Goal: Information Seeking & Learning: Learn about a topic

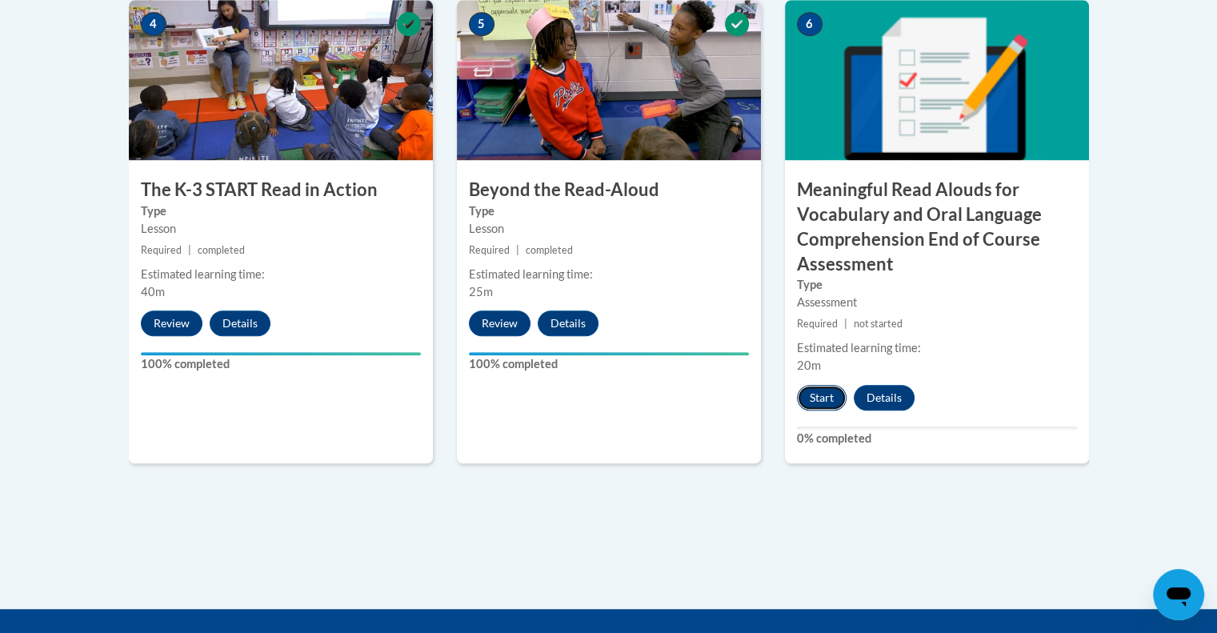
click at [807, 390] on button "Start" at bounding box center [822, 398] width 50 height 26
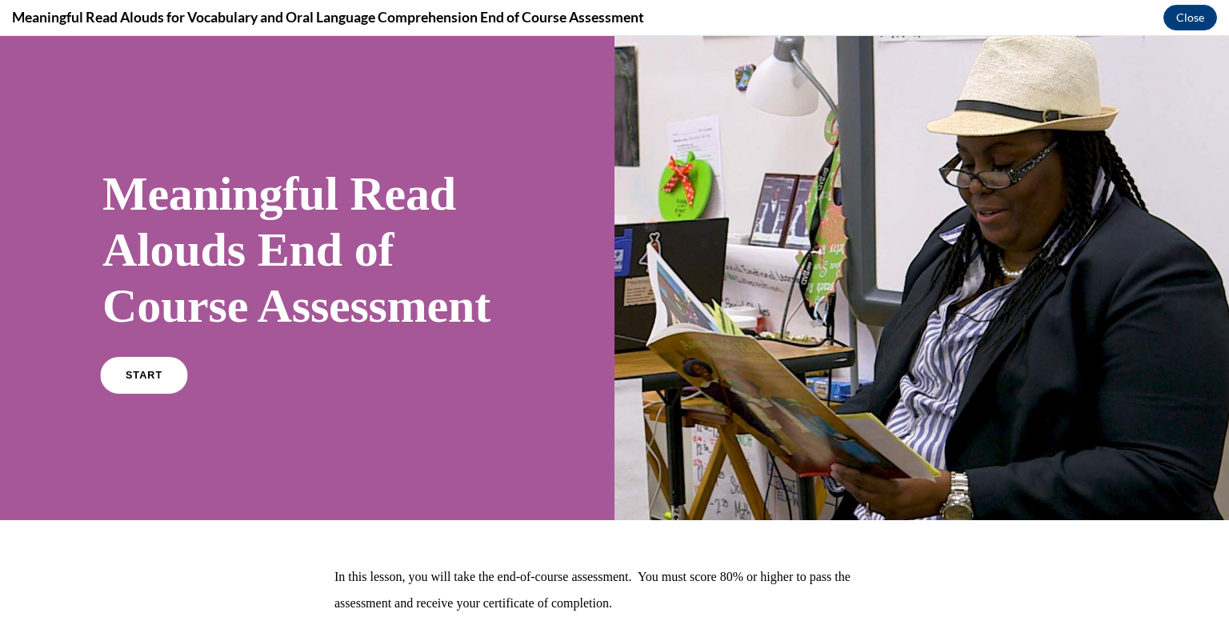
click at [163, 394] on link "START" at bounding box center [143, 375] width 87 height 37
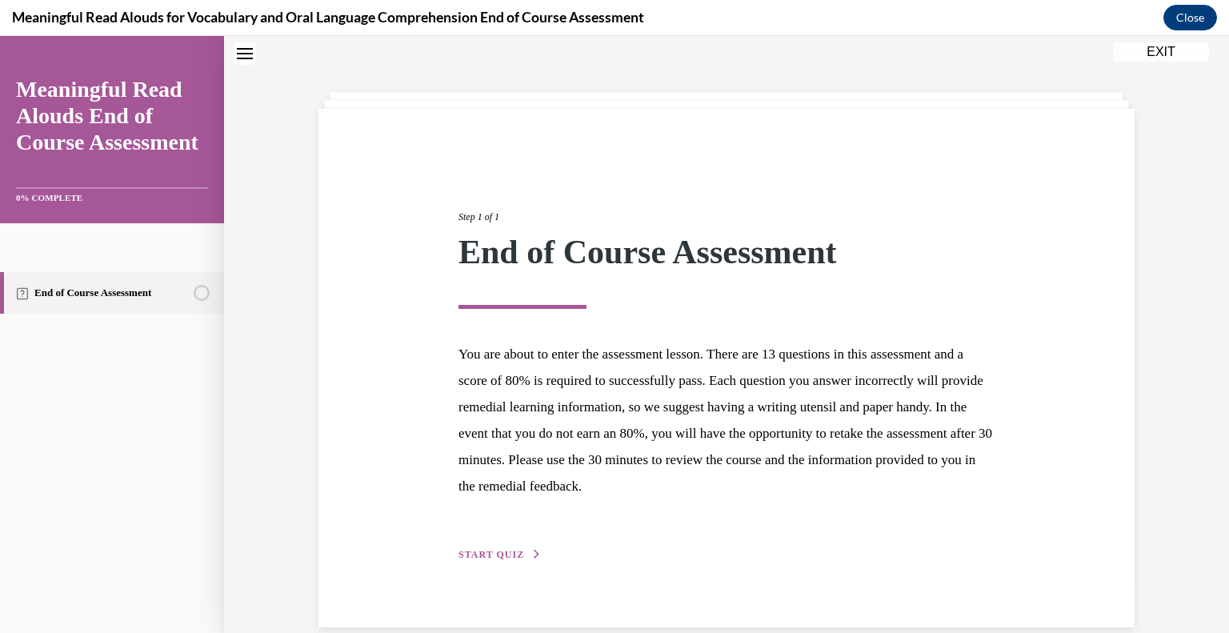
scroll to position [74, 0]
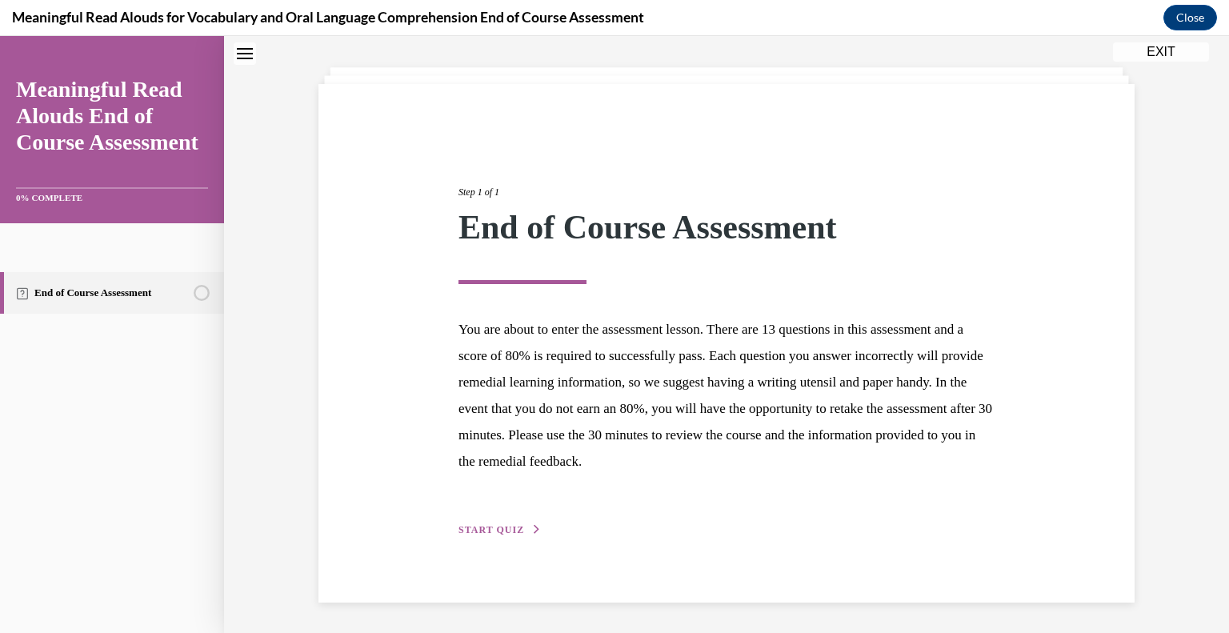
click at [459, 527] on span "START QUIZ" at bounding box center [492, 529] width 66 height 11
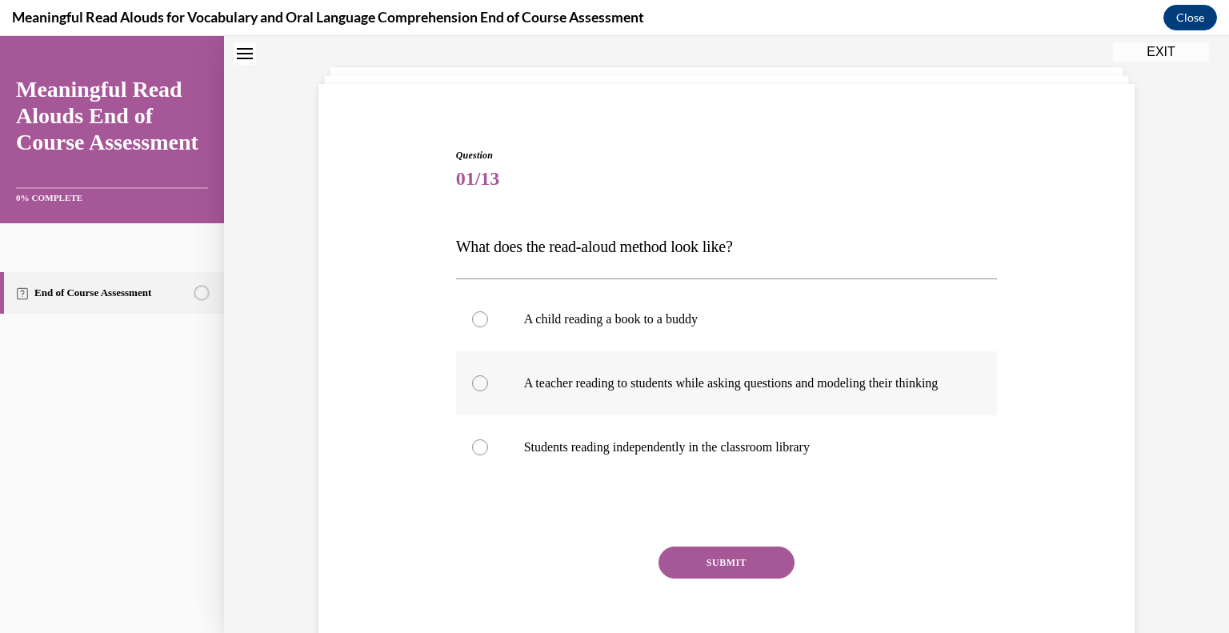
click at [475, 388] on div at bounding box center [480, 383] width 16 height 16
click at [475, 388] on input "A teacher reading to students while asking questions and modeling their thinking" at bounding box center [480, 383] width 16 height 16
radio input "true"
click at [730, 575] on button "SUBMIT" at bounding box center [727, 563] width 136 height 32
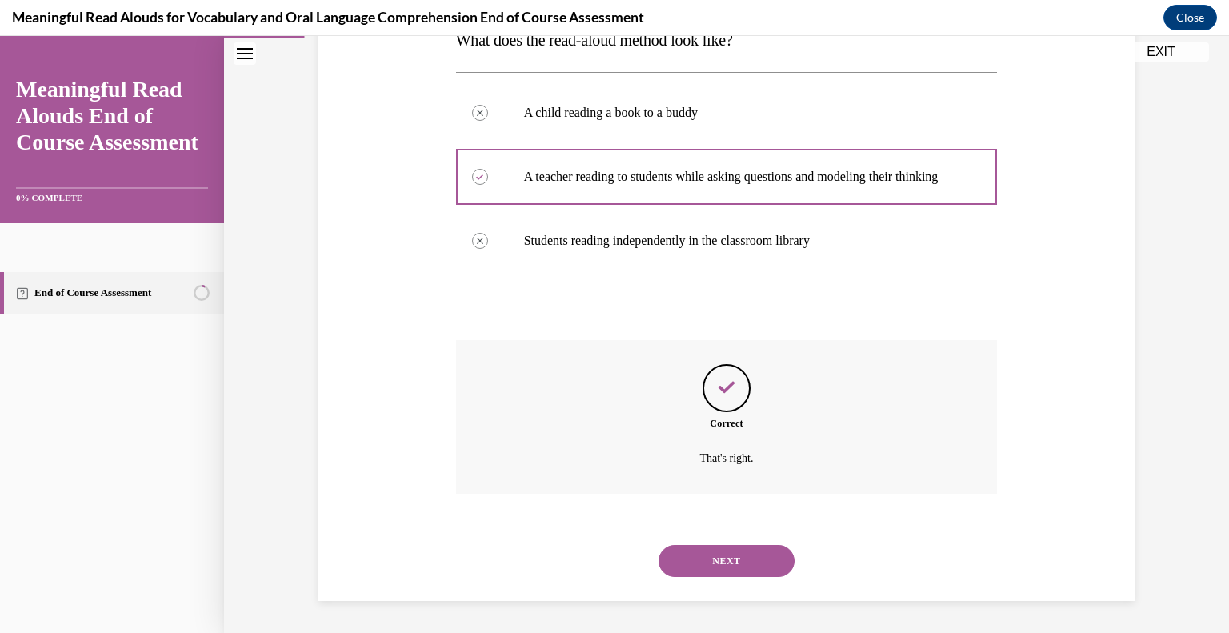
scroll to position [296, 0]
click at [712, 565] on button "NEXT" at bounding box center [727, 561] width 136 height 32
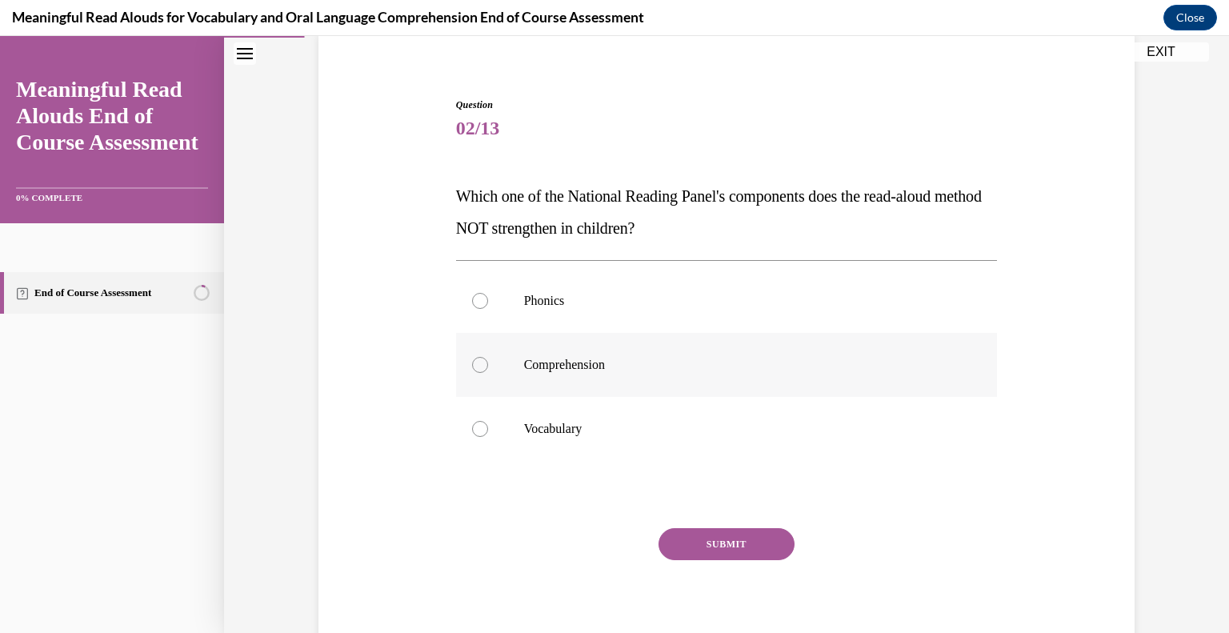
scroll to position [98, 0]
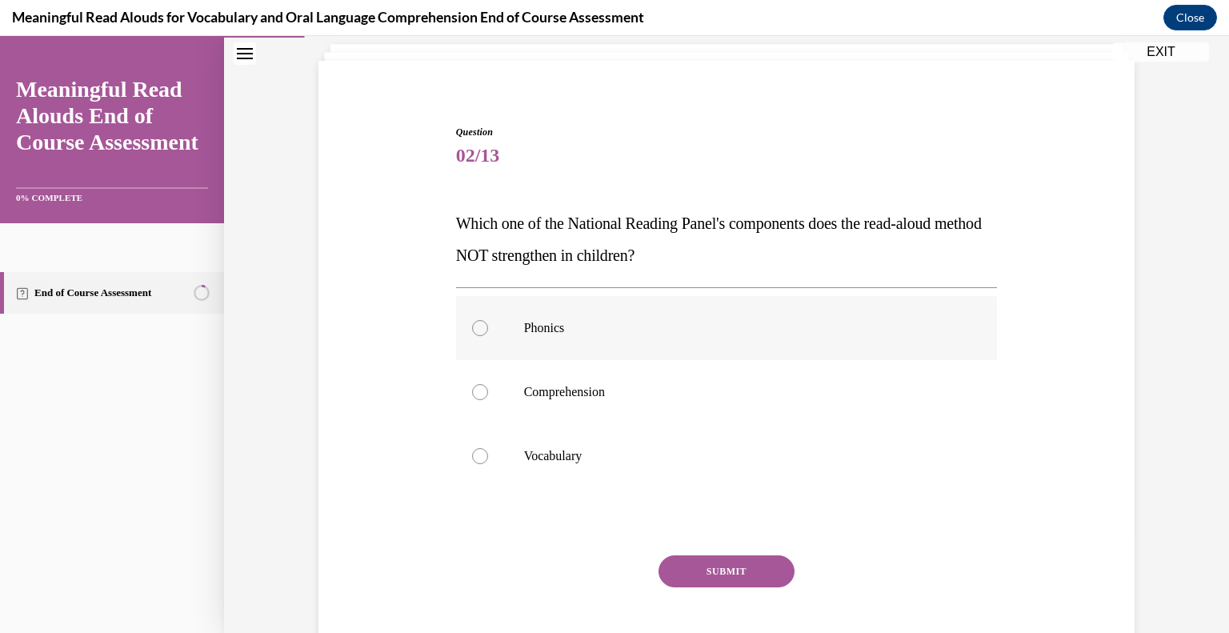
drag, startPoint x: 474, startPoint y: 333, endPoint x: 479, endPoint y: 340, distance: 9.1
click at [475, 332] on div at bounding box center [480, 328] width 16 height 16
click at [475, 332] on input "Phonics" at bounding box center [480, 328] width 16 height 16
radio input "true"
click at [736, 571] on button "SUBMIT" at bounding box center [727, 571] width 136 height 32
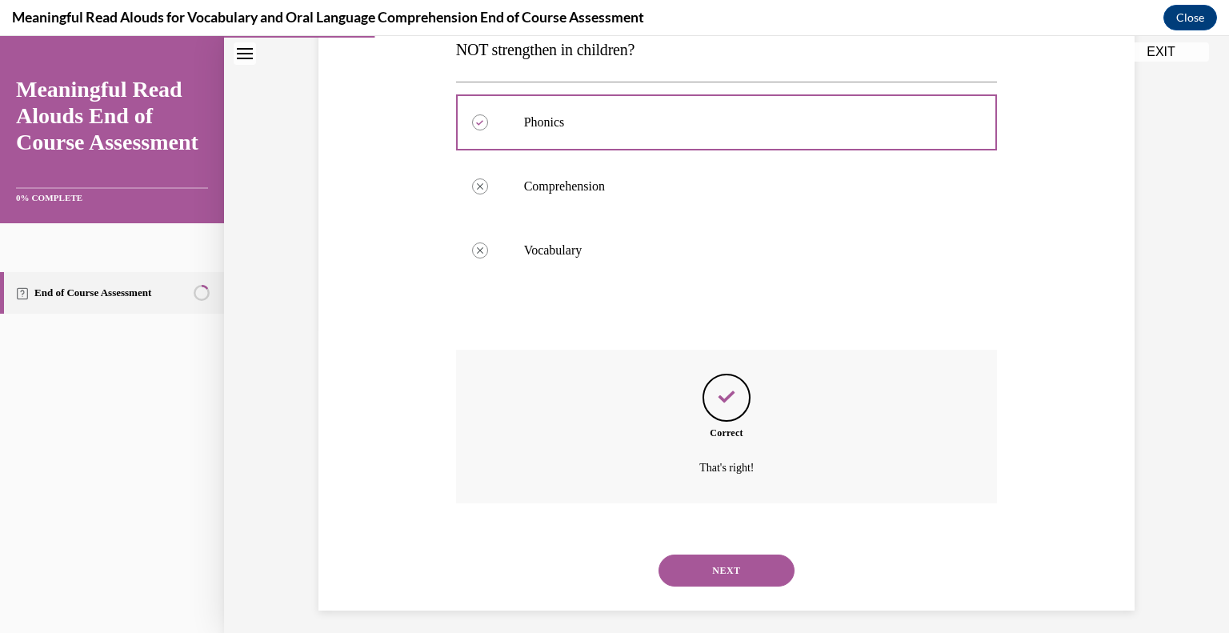
scroll to position [312, 0]
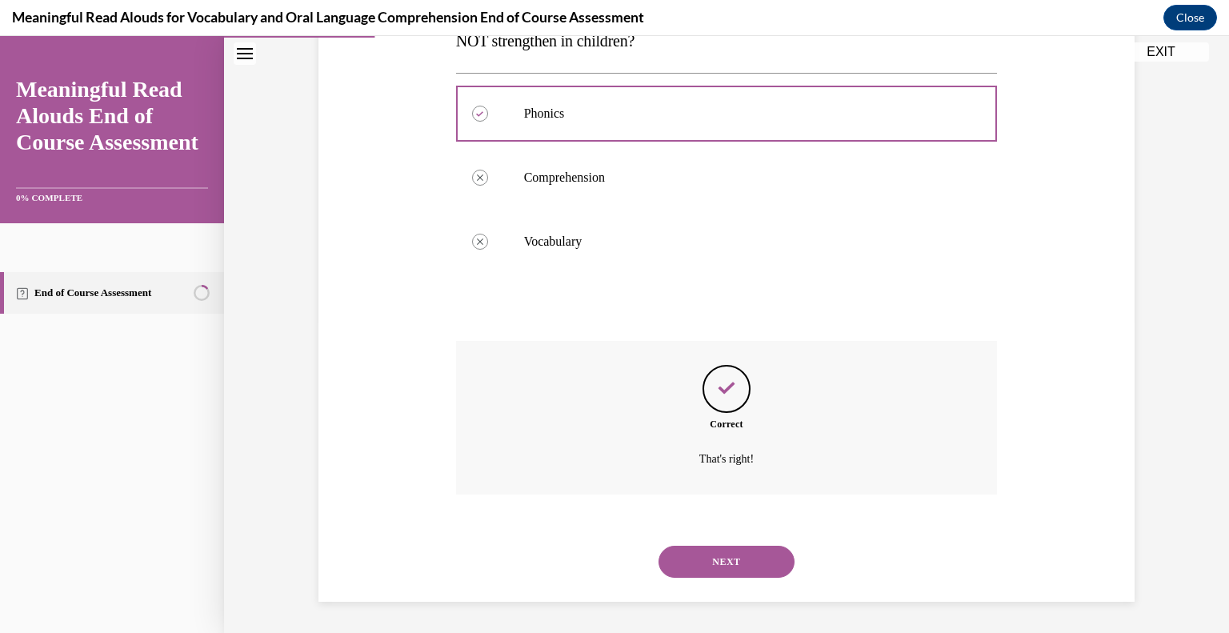
click at [716, 555] on button "NEXT" at bounding box center [727, 562] width 136 height 32
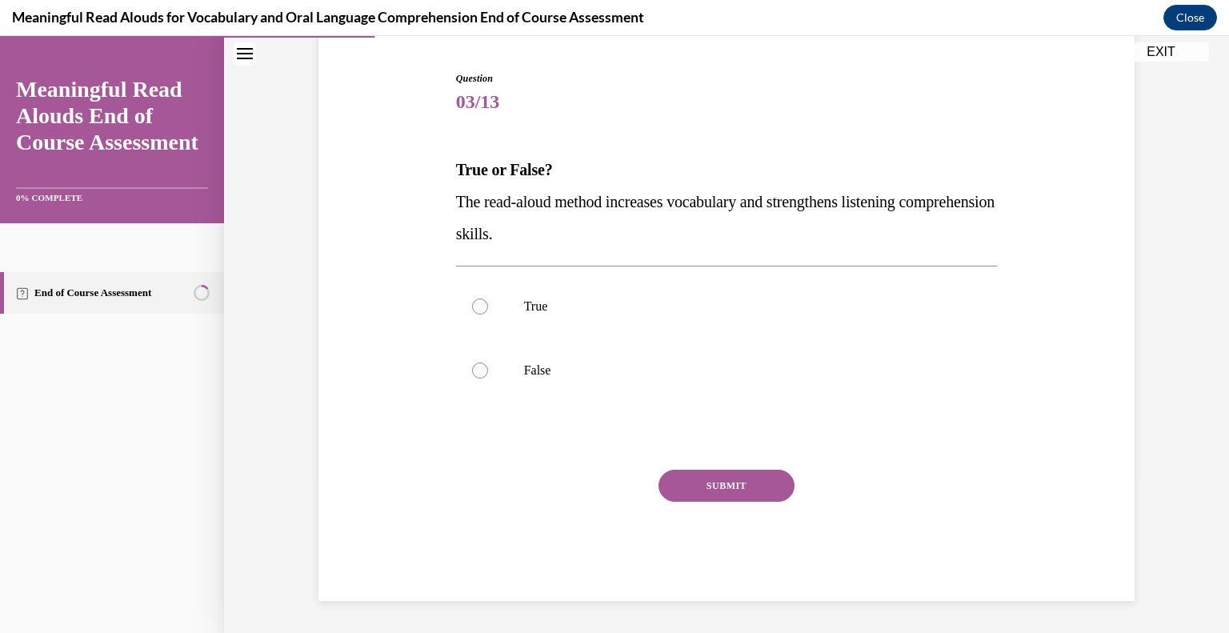
scroll to position [150, 0]
click at [472, 307] on div at bounding box center [480, 307] width 16 height 16
click at [472, 307] on input "True" at bounding box center [480, 307] width 16 height 16
radio input "true"
click at [744, 489] on button "SUBMIT" at bounding box center [727, 487] width 136 height 32
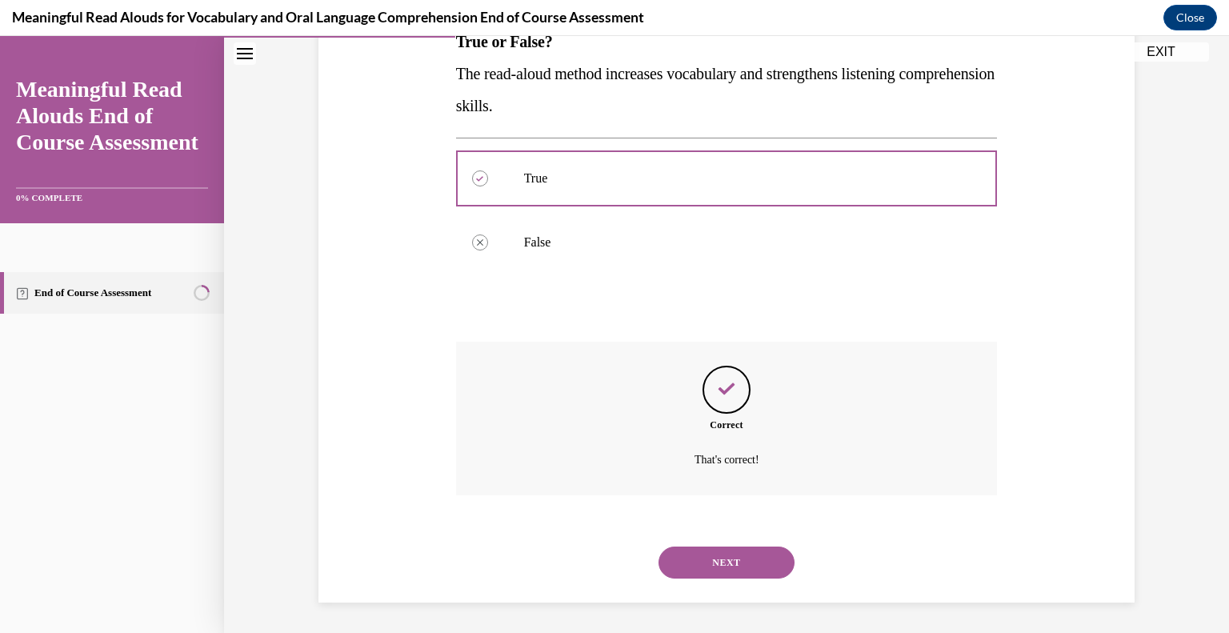
scroll to position [280, 0]
click at [752, 554] on button "NEXT" at bounding box center [727, 562] width 136 height 32
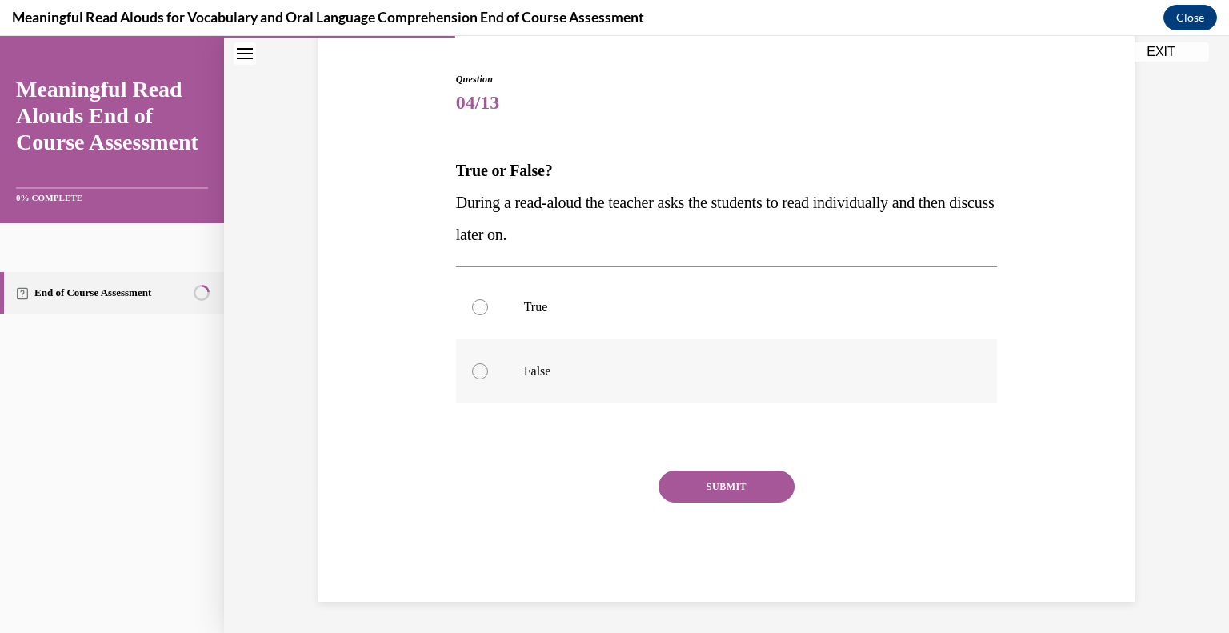
click at [472, 375] on div at bounding box center [480, 371] width 16 height 16
click at [472, 375] on input "False" at bounding box center [480, 371] width 16 height 16
radio input "true"
click at [740, 487] on button "SUBMIT" at bounding box center [727, 487] width 136 height 32
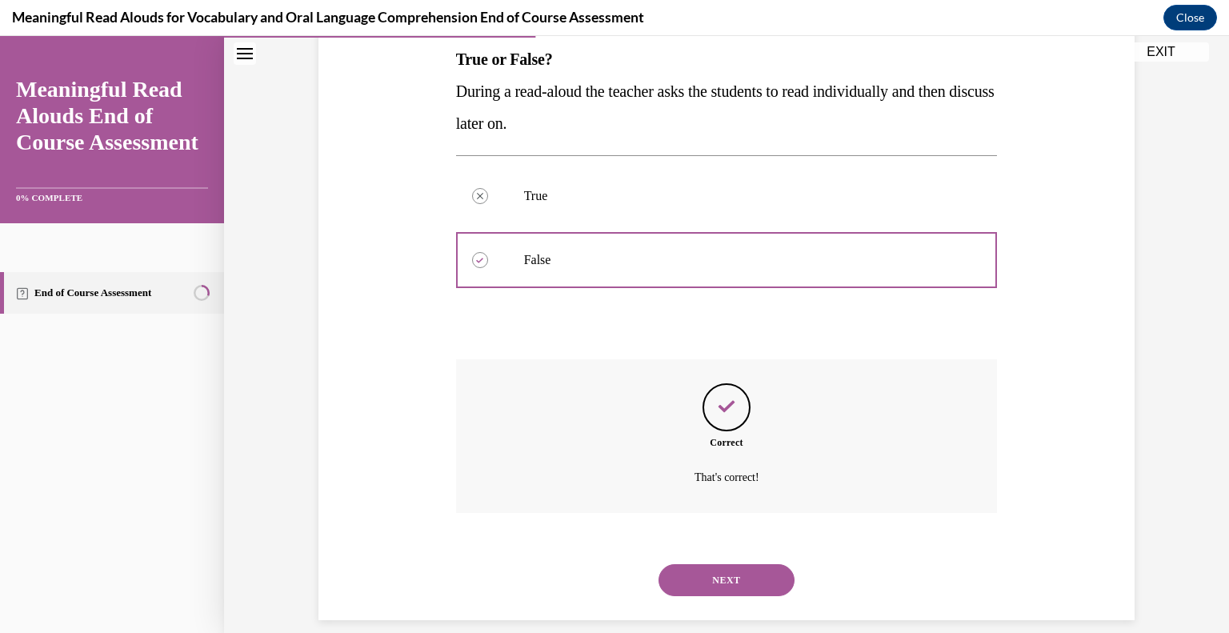
scroll to position [280, 0]
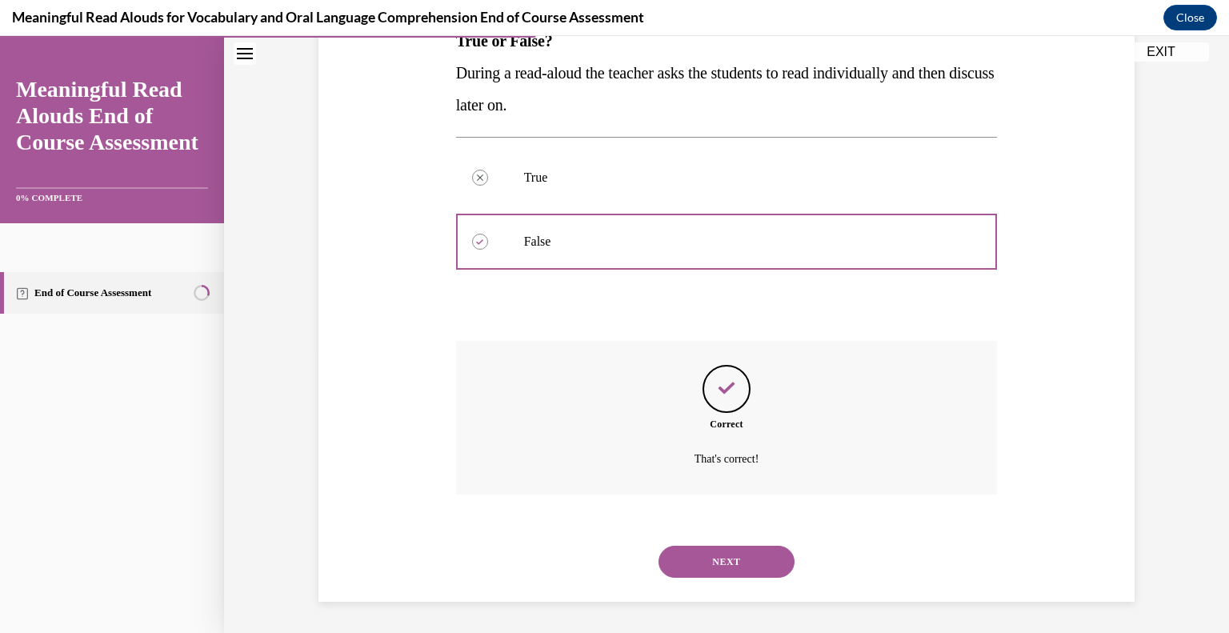
click at [722, 571] on button "NEXT" at bounding box center [727, 562] width 136 height 32
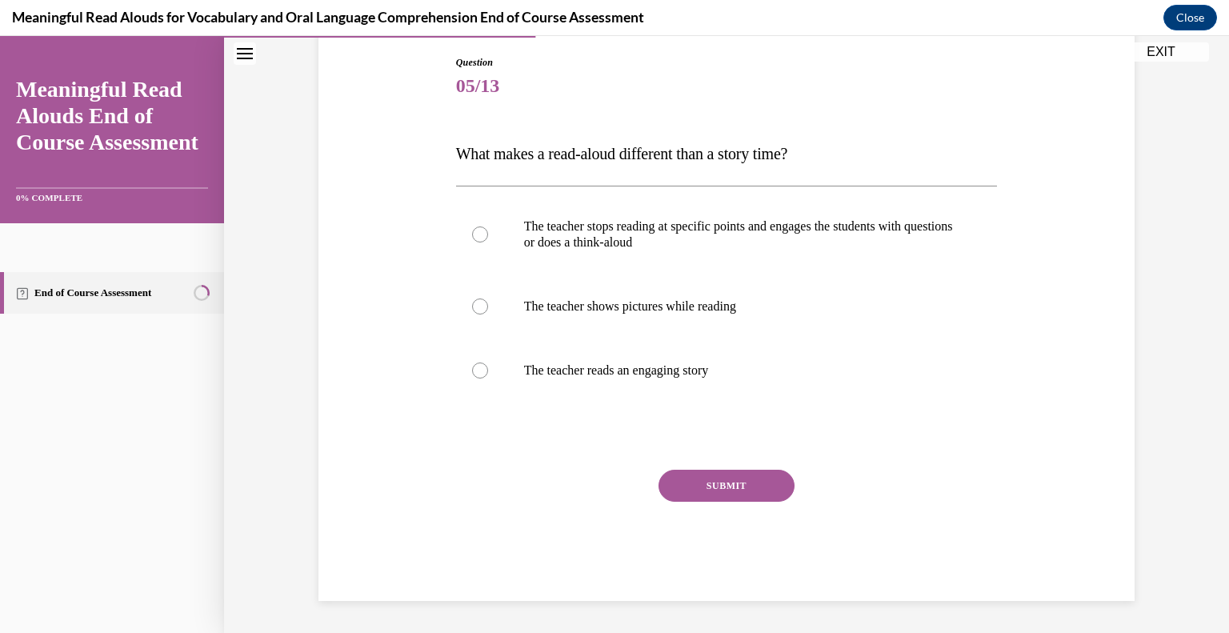
scroll to position [166, 0]
click at [477, 222] on label "The teacher stops reading at specific points and engages the students with ques…" at bounding box center [727, 235] width 542 height 80
click at [477, 227] on input "The teacher stops reading at specific points and engages the students with ques…" at bounding box center [480, 235] width 16 height 16
radio input "true"
click at [700, 474] on button "SUBMIT" at bounding box center [727, 487] width 136 height 32
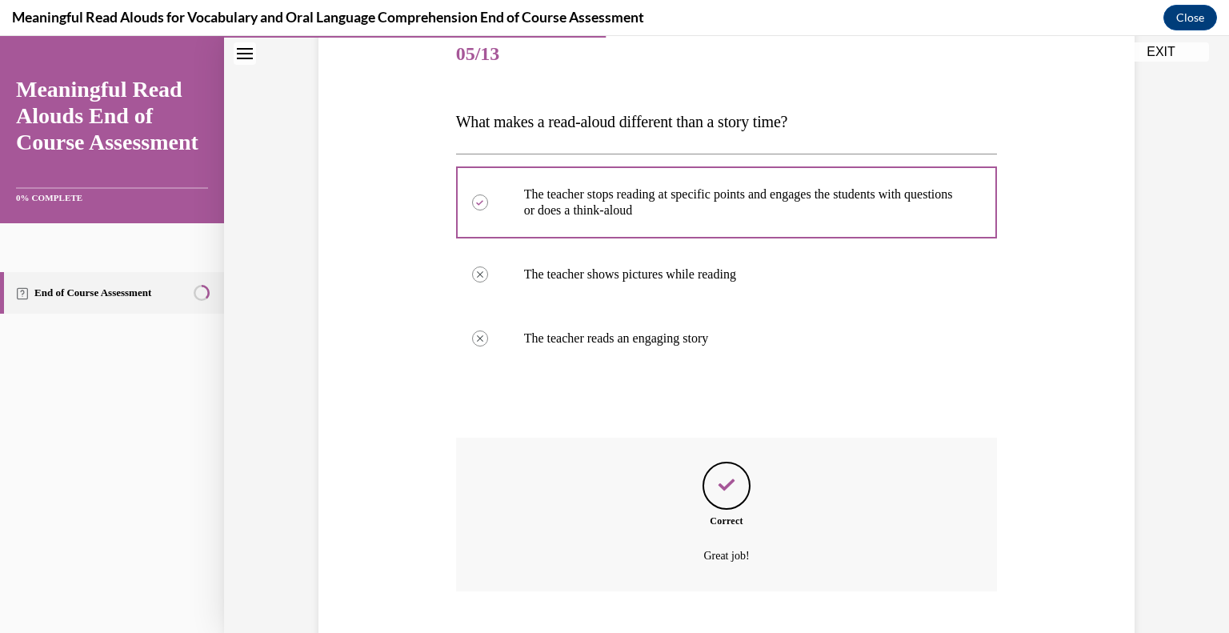
scroll to position [296, 0]
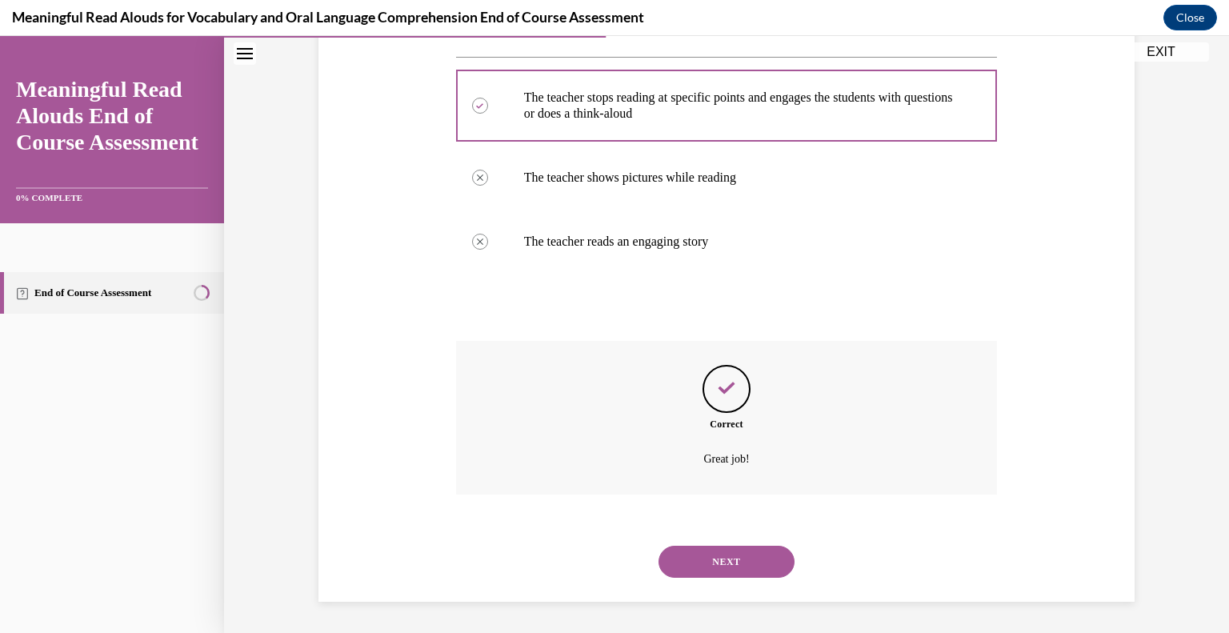
click at [744, 556] on button "NEXT" at bounding box center [727, 562] width 136 height 32
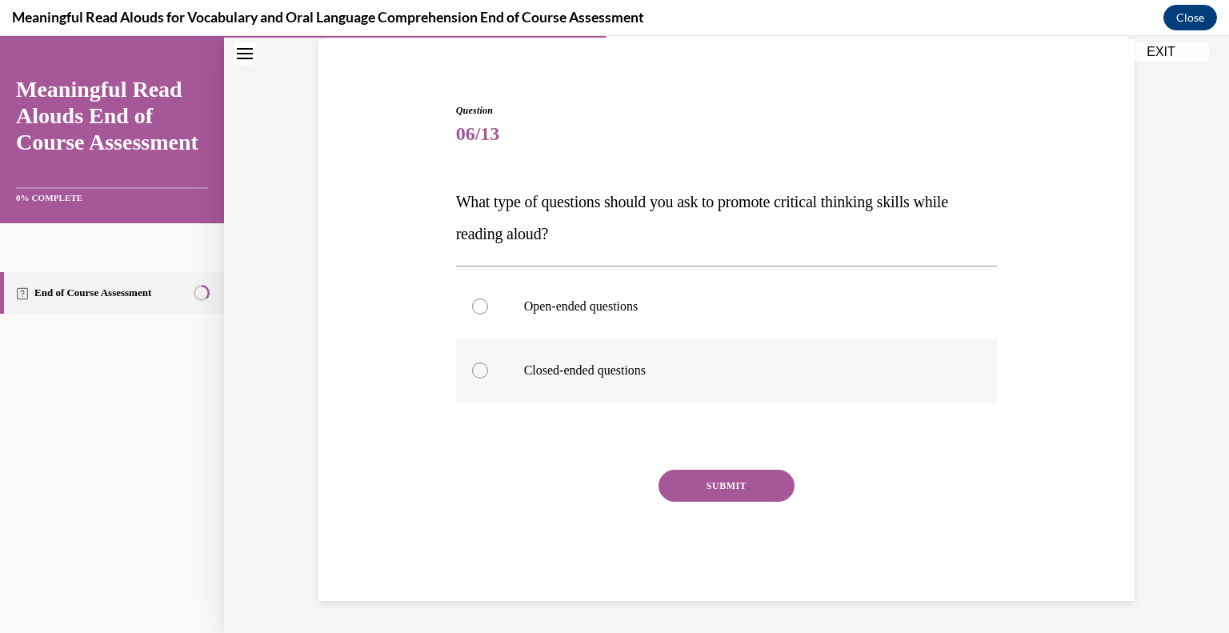
scroll to position [118, 0]
click at [481, 311] on label "Open-ended questions" at bounding box center [727, 307] width 542 height 64
click at [481, 311] on input "Open-ended questions" at bounding box center [480, 307] width 16 height 16
radio input "true"
click at [717, 492] on button "SUBMIT" at bounding box center [727, 487] width 136 height 32
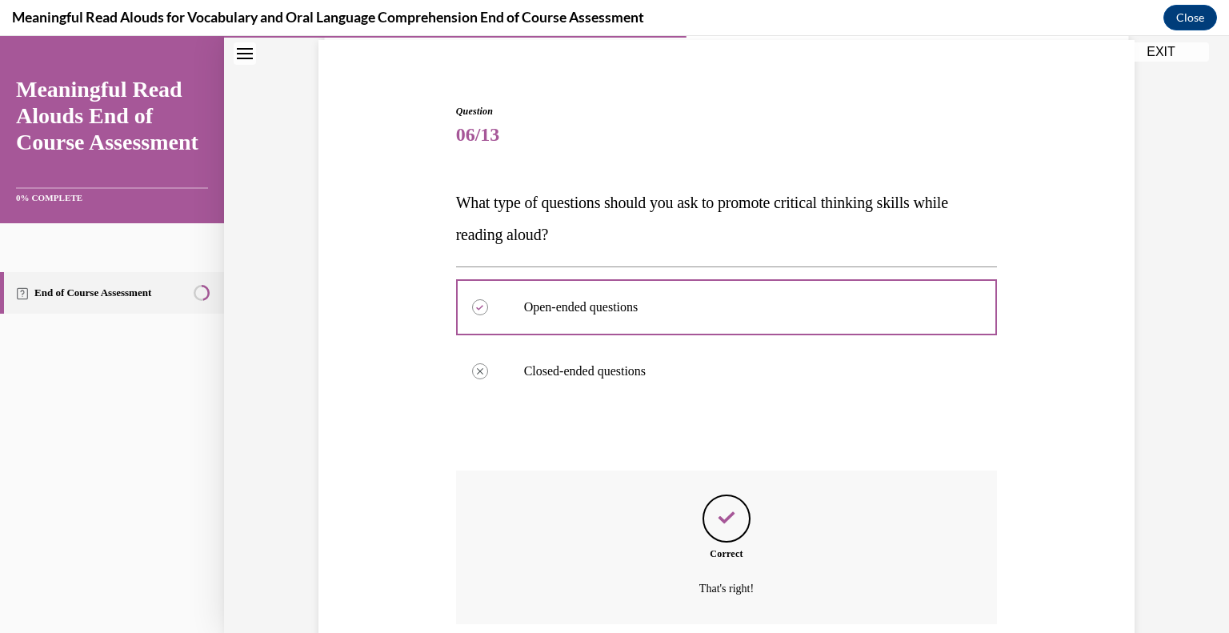
scroll to position [248, 0]
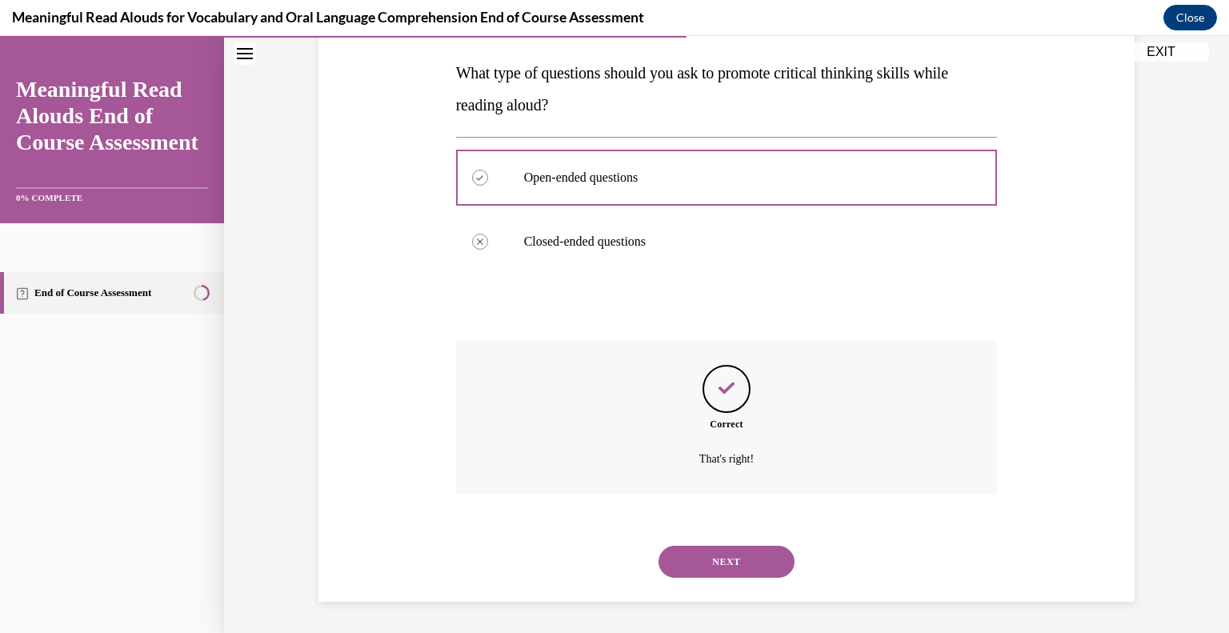
click at [734, 569] on button "NEXT" at bounding box center [727, 562] width 136 height 32
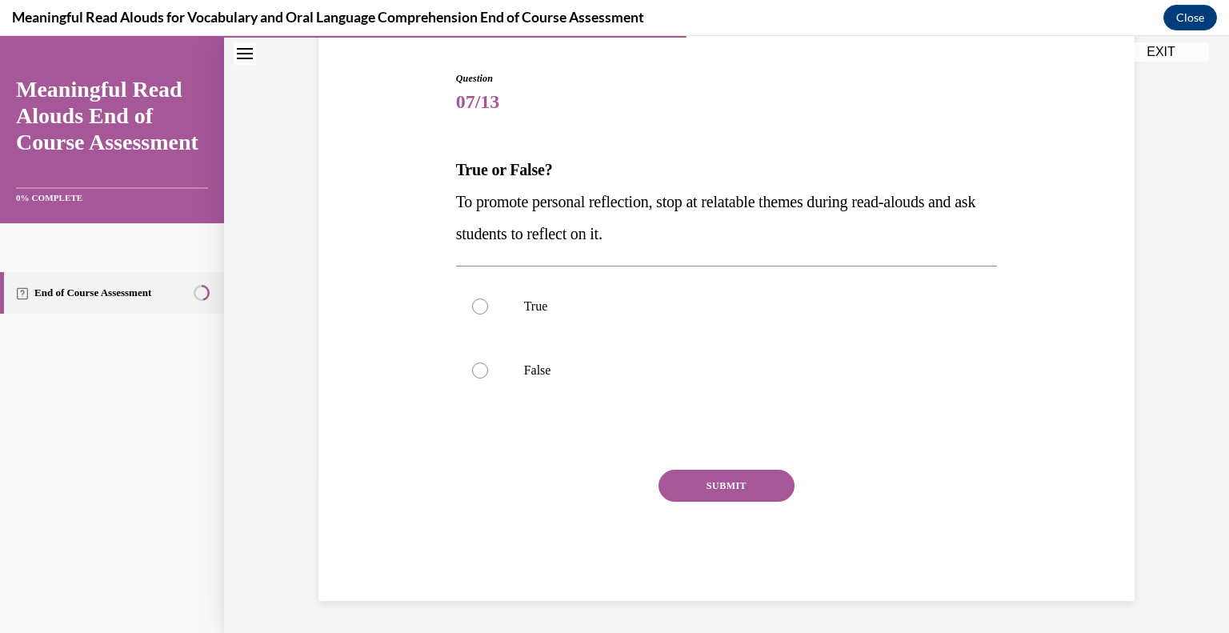
scroll to position [150, 0]
click at [473, 300] on div at bounding box center [480, 307] width 16 height 16
click at [473, 300] on input "True" at bounding box center [480, 307] width 16 height 16
radio input "true"
click at [757, 495] on button "SUBMIT" at bounding box center [727, 487] width 136 height 32
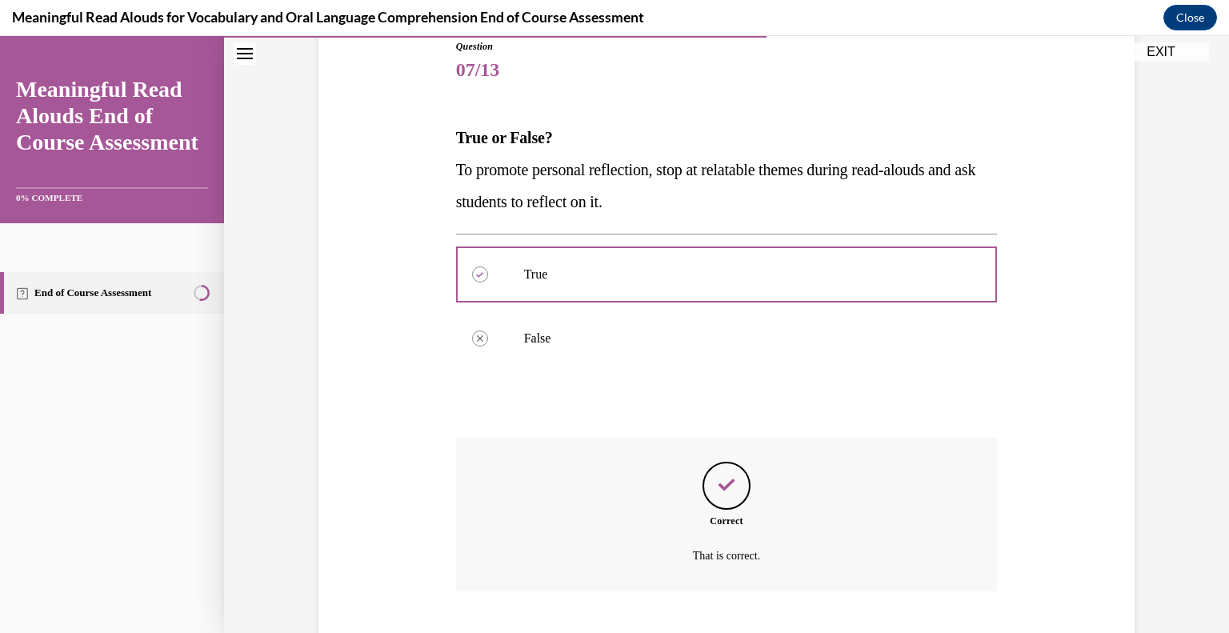
scroll to position [280, 0]
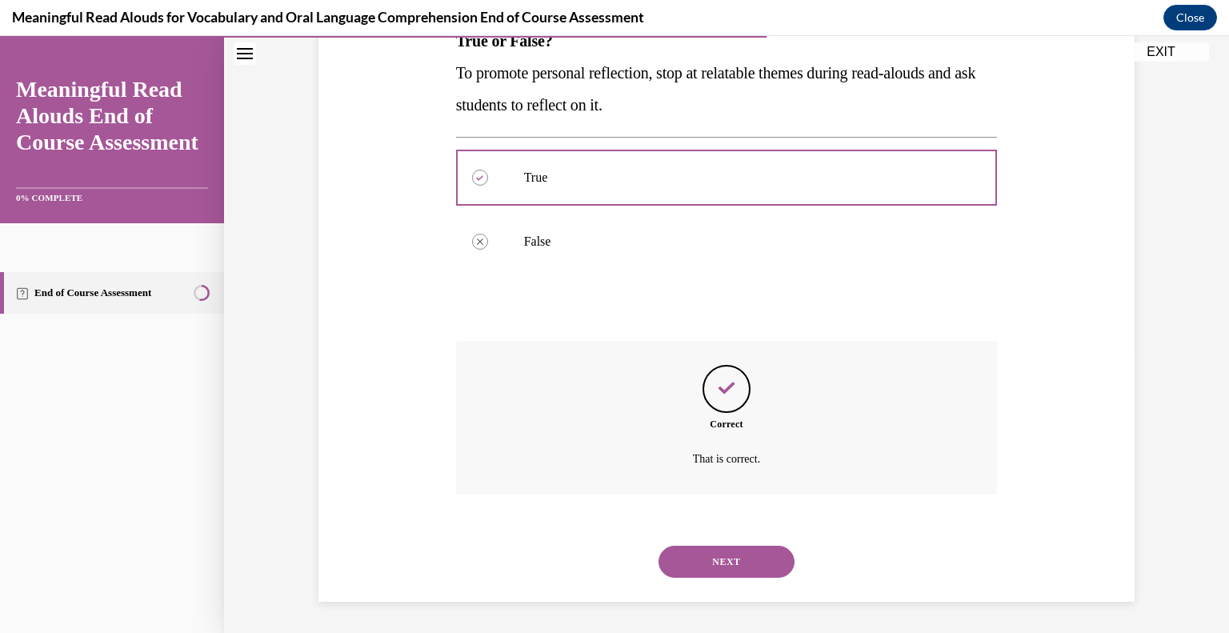
click at [724, 576] on button "NEXT" at bounding box center [727, 562] width 136 height 32
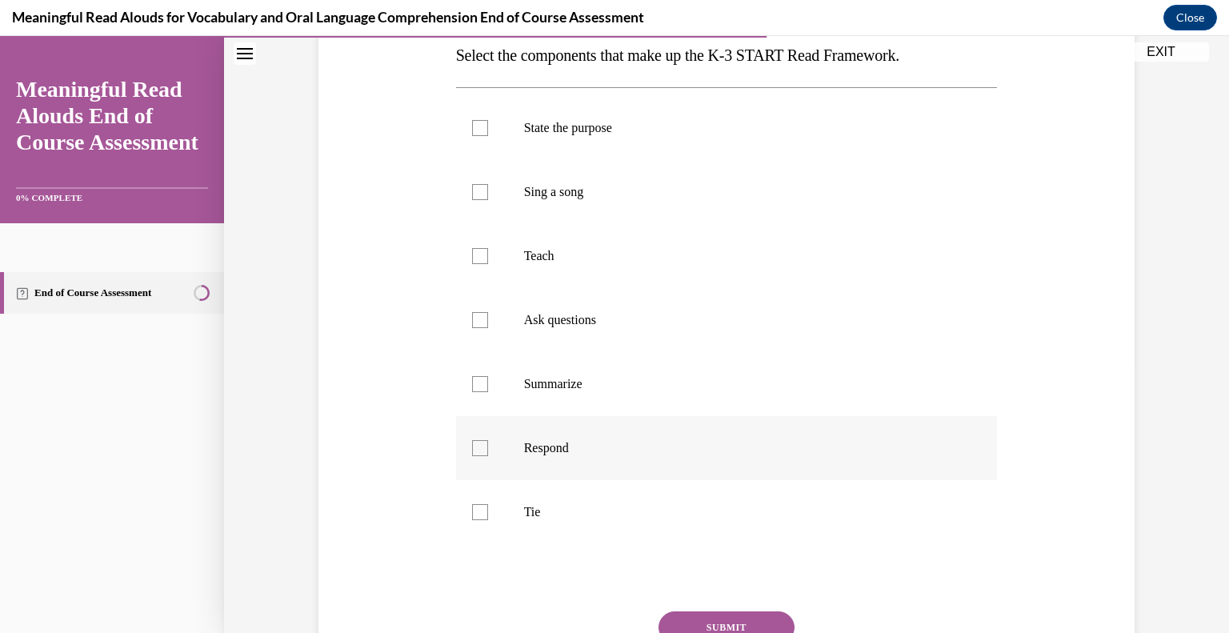
scroll to position [240, 0]
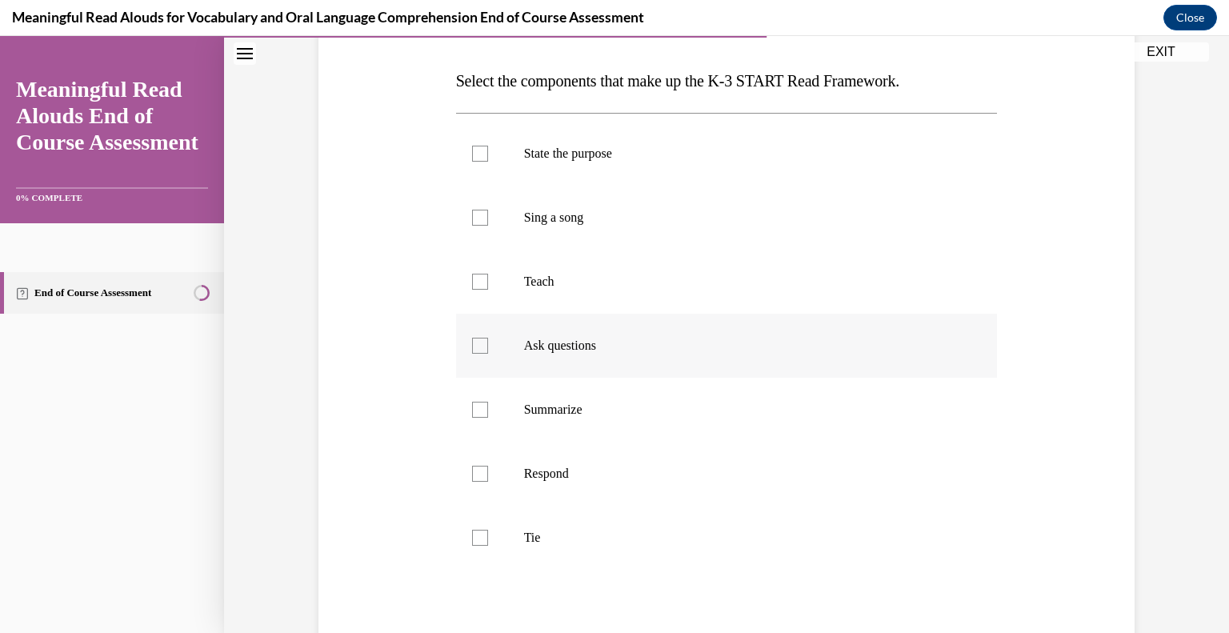
click at [473, 354] on label "Ask questions" at bounding box center [727, 346] width 542 height 64
click at [473, 354] on input "Ask questions" at bounding box center [480, 346] width 16 height 16
checkbox input "true"
click at [483, 162] on label "State the purpose" at bounding box center [727, 154] width 542 height 64
click at [483, 162] on input "State the purpose" at bounding box center [480, 154] width 16 height 16
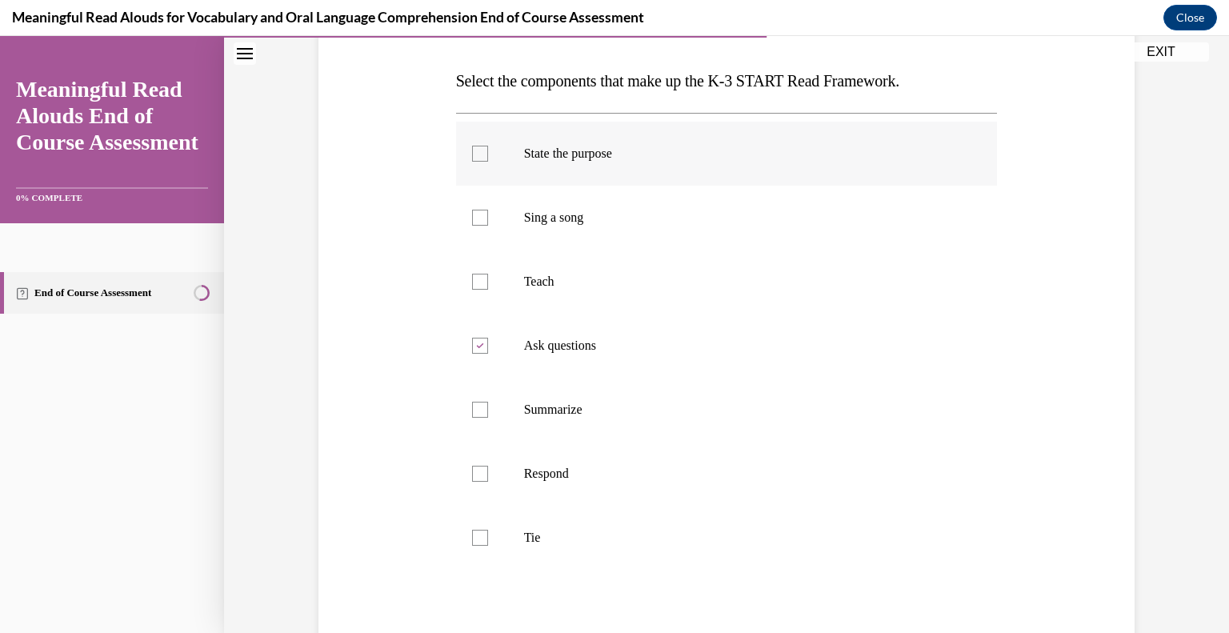
checkbox input "true"
click at [493, 287] on label "Teach" at bounding box center [727, 282] width 542 height 64
click at [488, 287] on input "Teach" at bounding box center [480, 282] width 16 height 16
checkbox input "true"
click at [481, 472] on div at bounding box center [480, 474] width 16 height 16
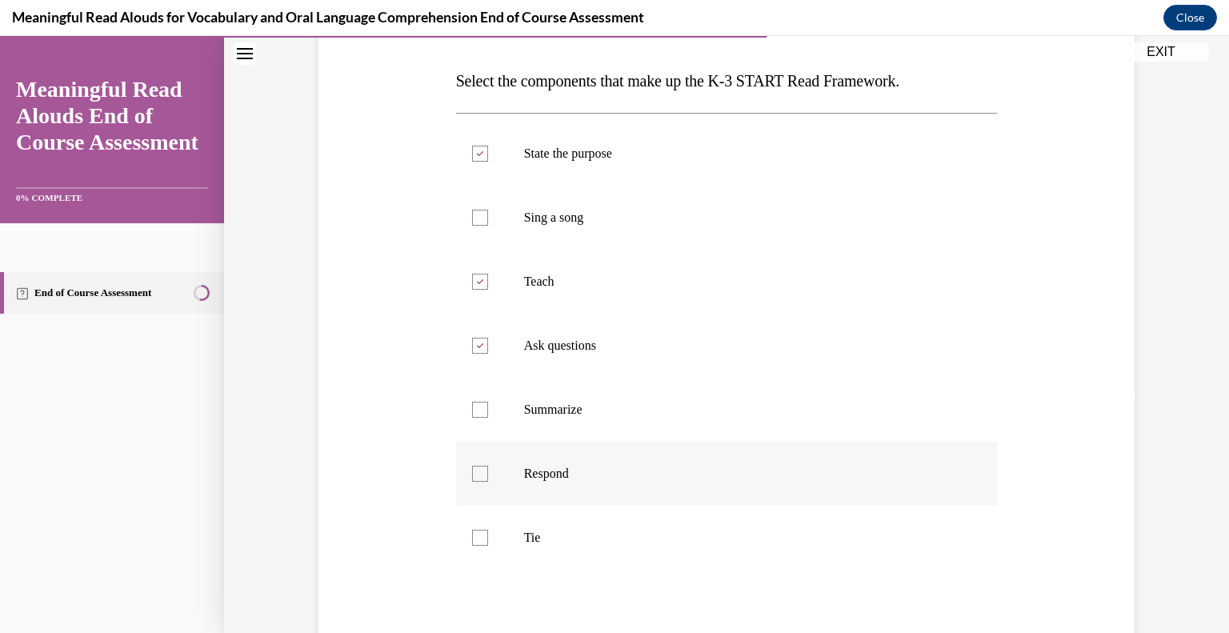
click at [481, 472] on input "Respond" at bounding box center [480, 474] width 16 height 16
checkbox input "true"
click at [483, 543] on label "Tie" at bounding box center [727, 538] width 542 height 64
click at [483, 543] on input "Tie" at bounding box center [480, 538] width 16 height 16
checkbox input "true"
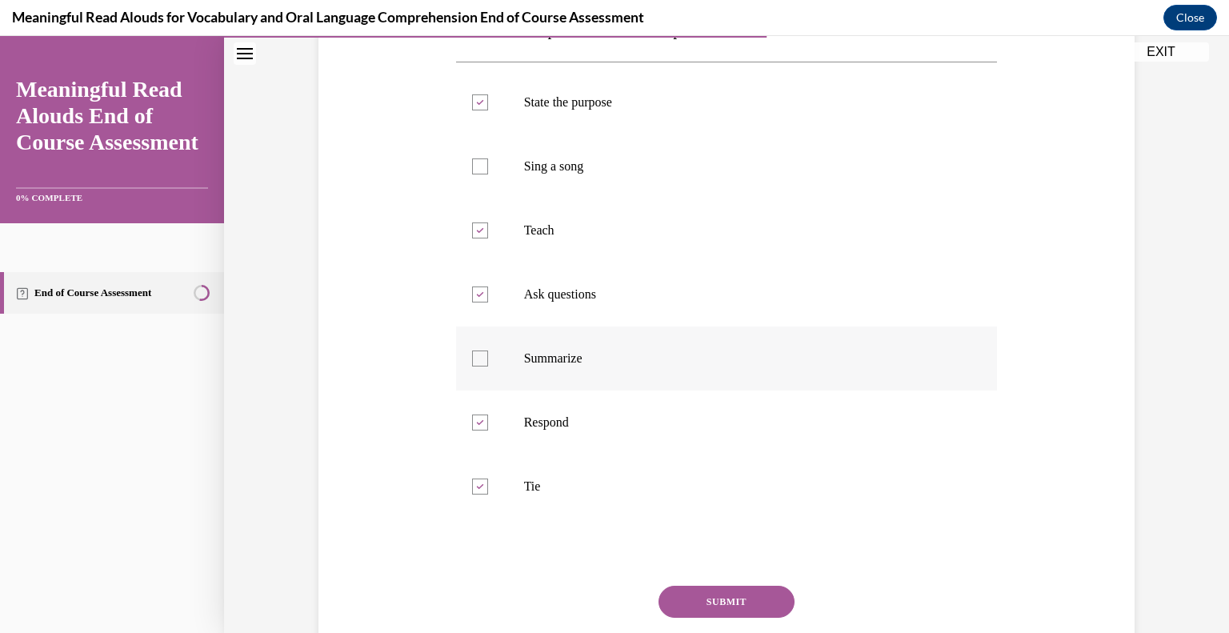
scroll to position [320, 0]
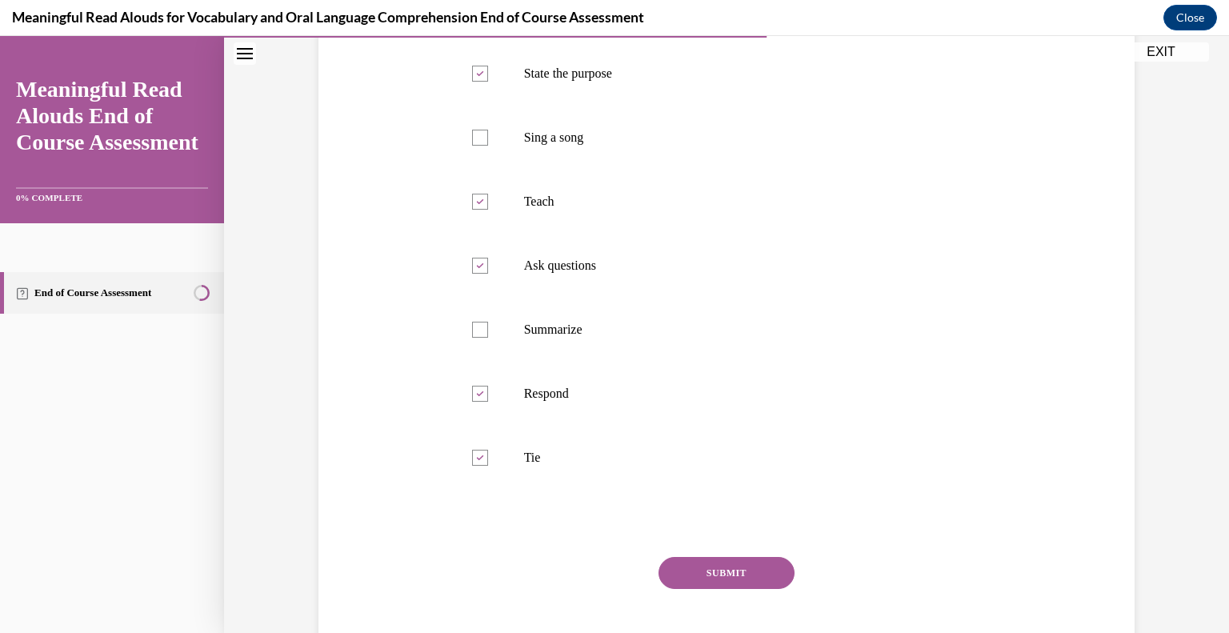
click at [705, 578] on button "SUBMIT" at bounding box center [727, 573] width 136 height 32
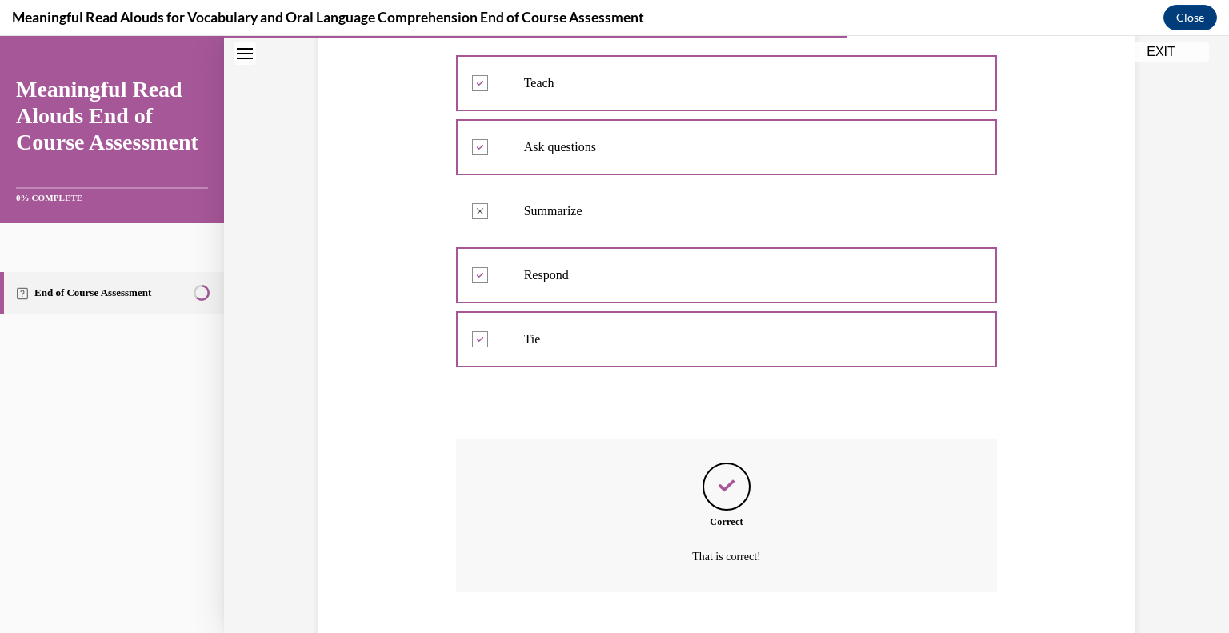
scroll to position [536, 0]
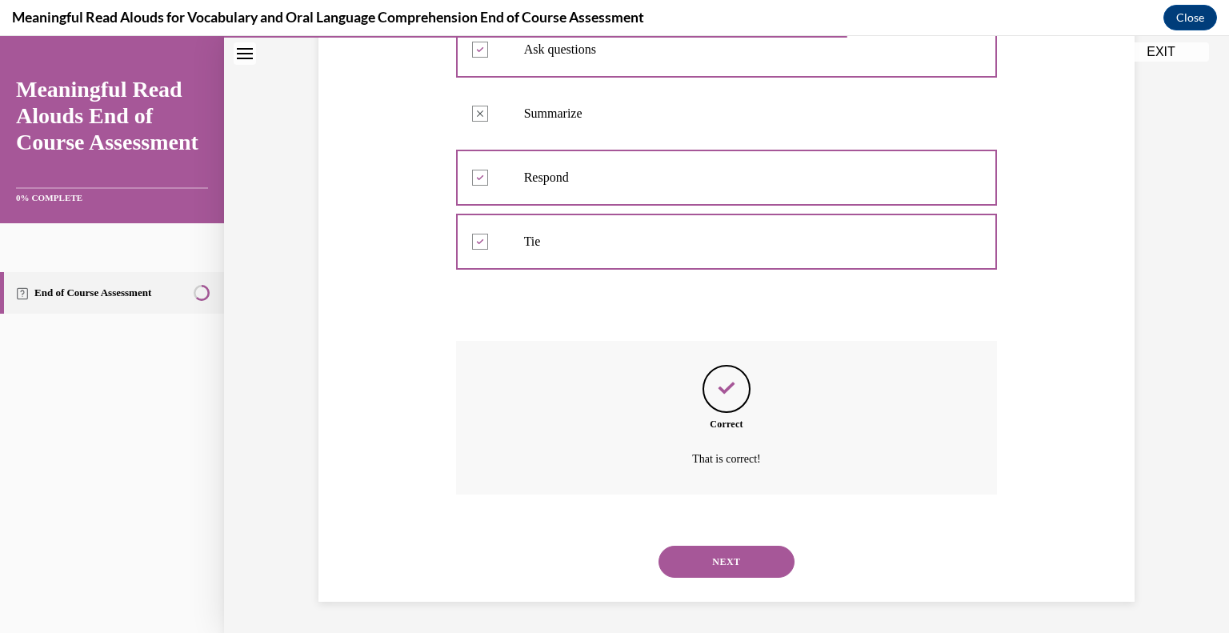
click at [724, 563] on button "NEXT" at bounding box center [727, 562] width 136 height 32
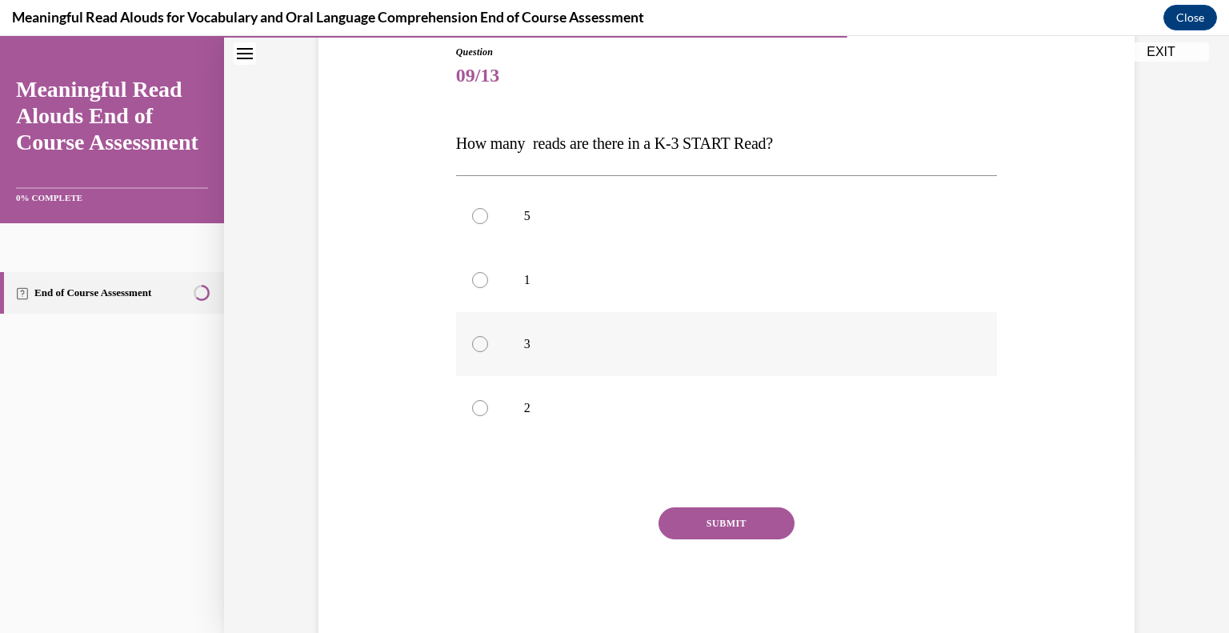
click at [472, 350] on div at bounding box center [480, 344] width 16 height 16
click at [472, 350] on input "3" at bounding box center [480, 344] width 16 height 16
radio input "true"
click at [727, 527] on button "SUBMIT" at bounding box center [727, 523] width 136 height 32
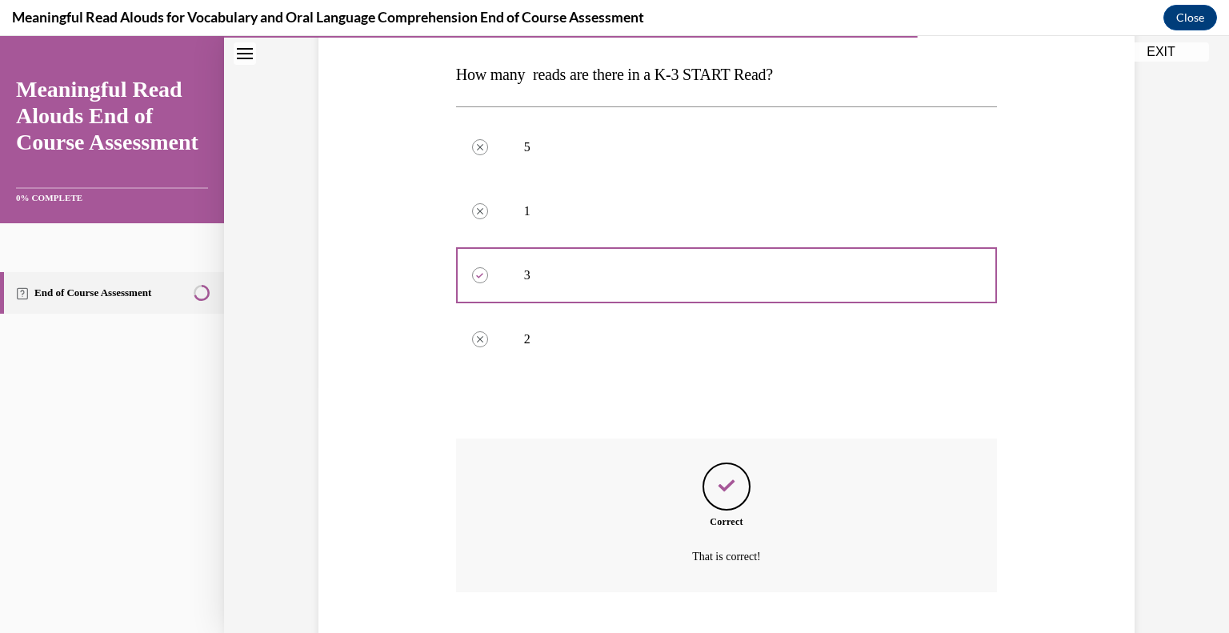
scroll to position [344, 0]
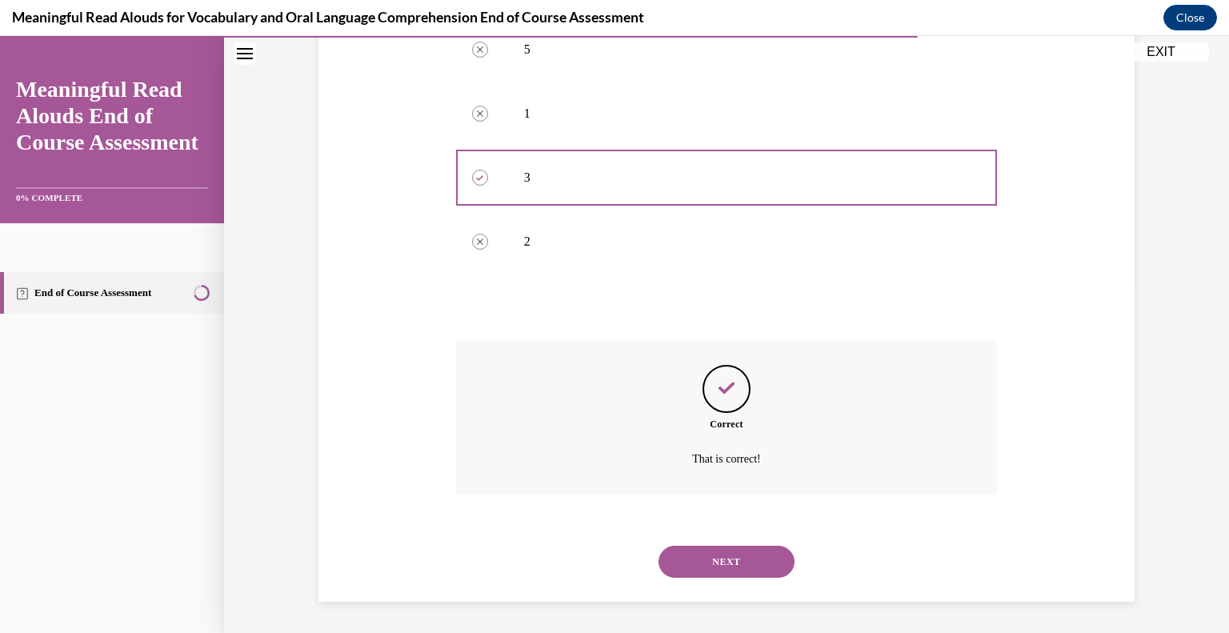
drag, startPoint x: 717, startPoint y: 559, endPoint x: 724, endPoint y: 552, distance: 10.2
click at [717, 560] on button "NEXT" at bounding box center [727, 562] width 136 height 32
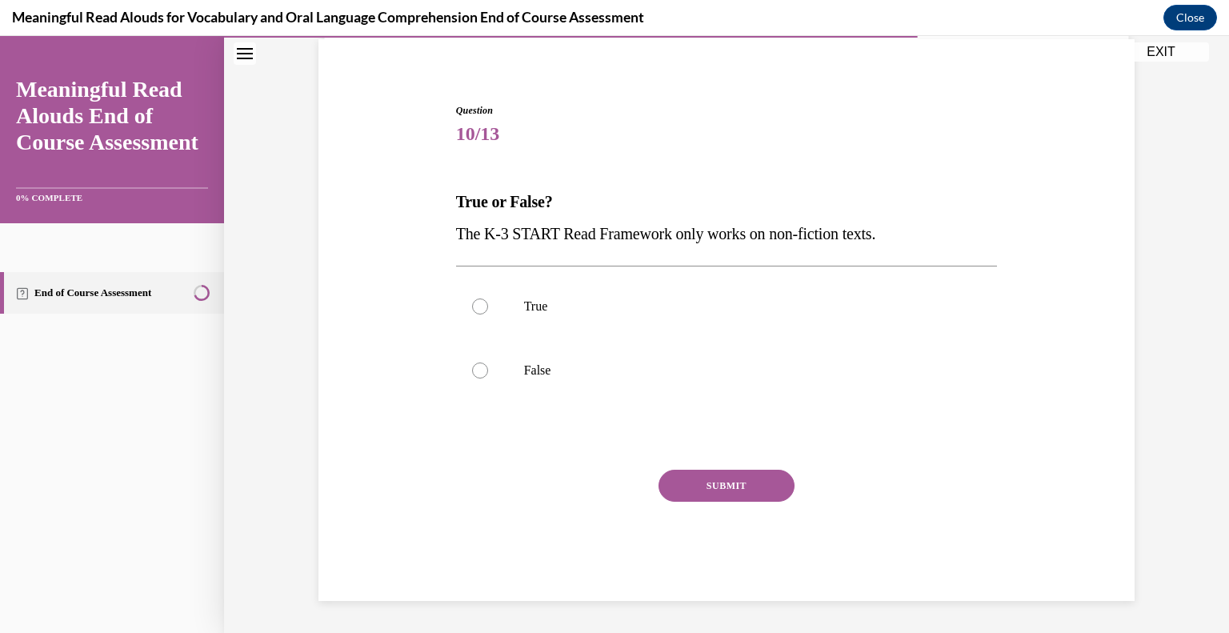
scroll to position [118, 0]
click at [524, 365] on p "False" at bounding box center [741, 371] width 434 height 16
click at [488, 365] on input "False" at bounding box center [480, 371] width 16 height 16
radio input "true"
click at [731, 483] on button "SUBMIT" at bounding box center [727, 487] width 136 height 32
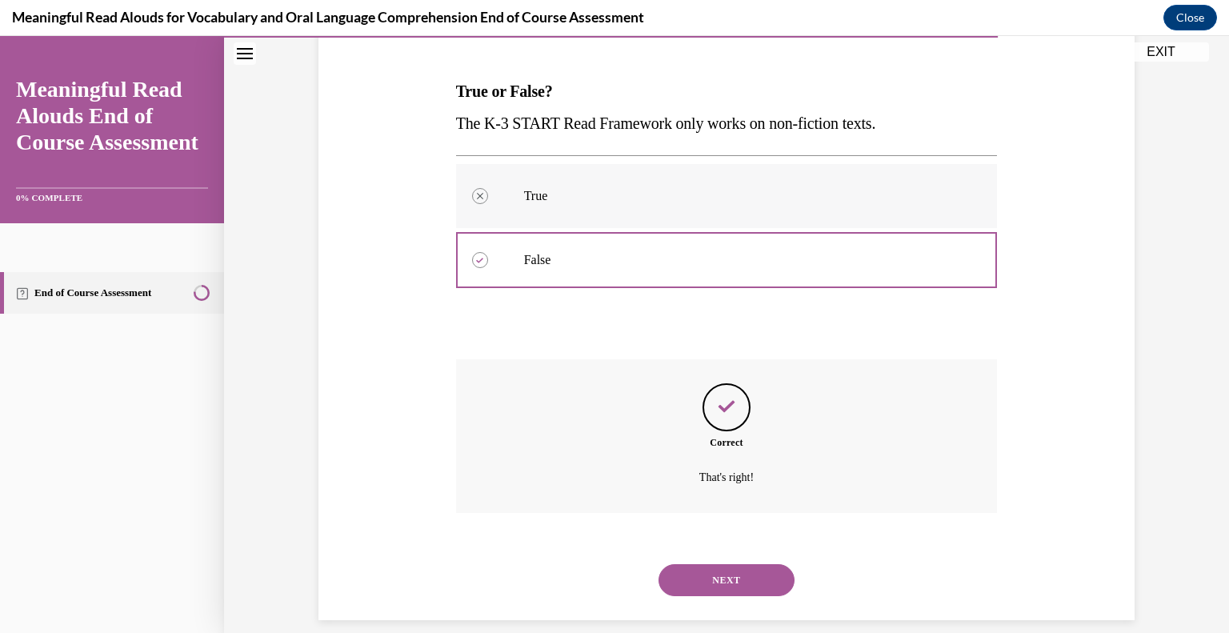
scroll to position [248, 0]
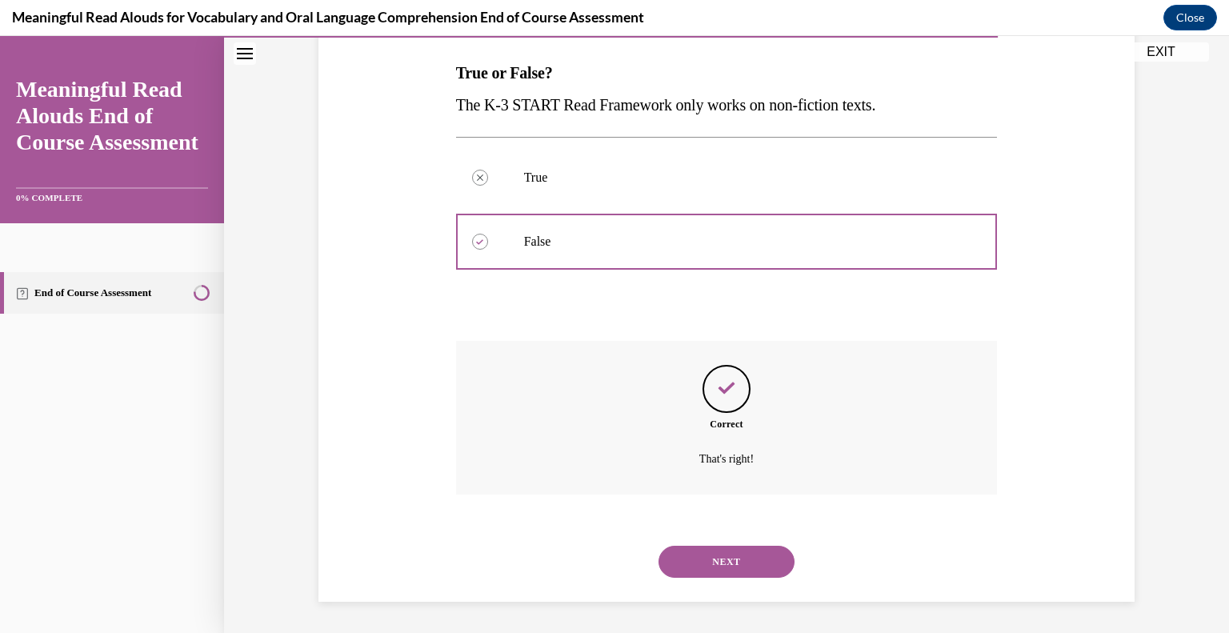
click at [706, 557] on button "NEXT" at bounding box center [727, 562] width 136 height 32
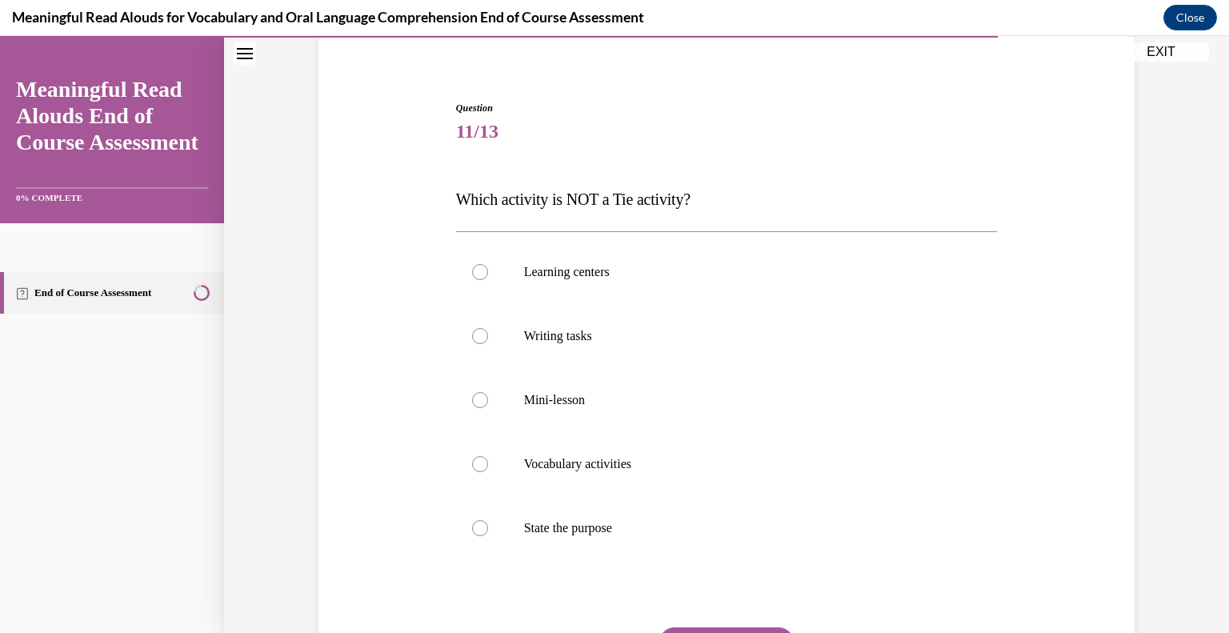
scroll to position [160, 0]
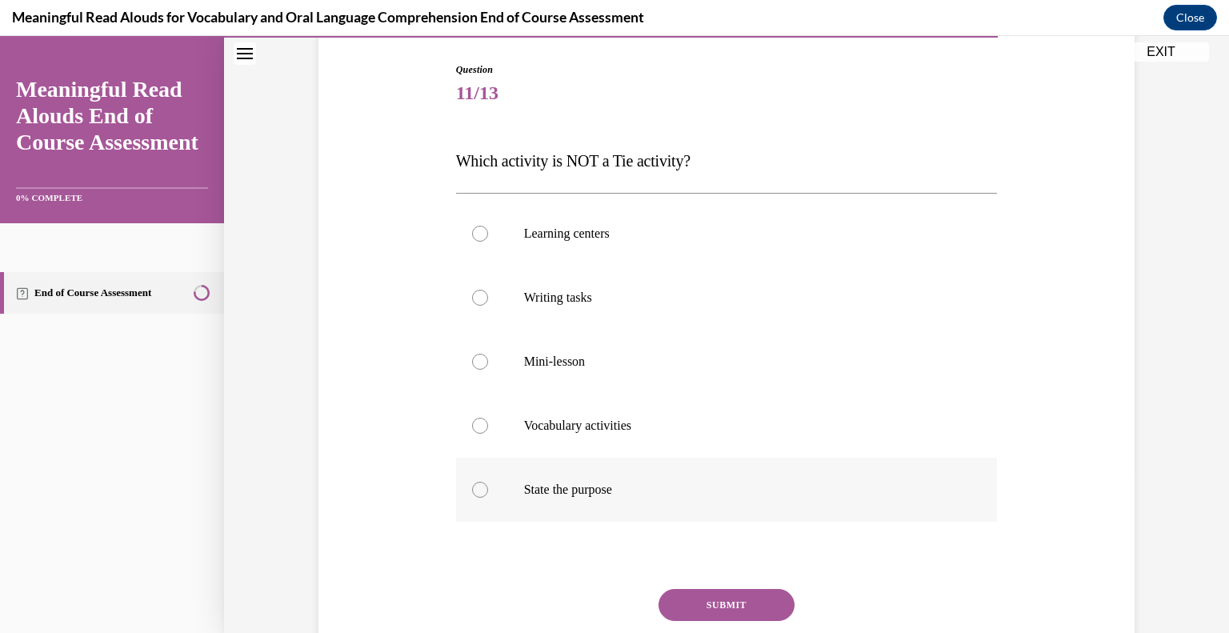
click at [477, 495] on div at bounding box center [480, 490] width 16 height 16
click at [477, 495] on input "State the purpose" at bounding box center [480, 490] width 16 height 16
radio input "true"
click at [715, 608] on button "SUBMIT" at bounding box center [727, 605] width 136 height 32
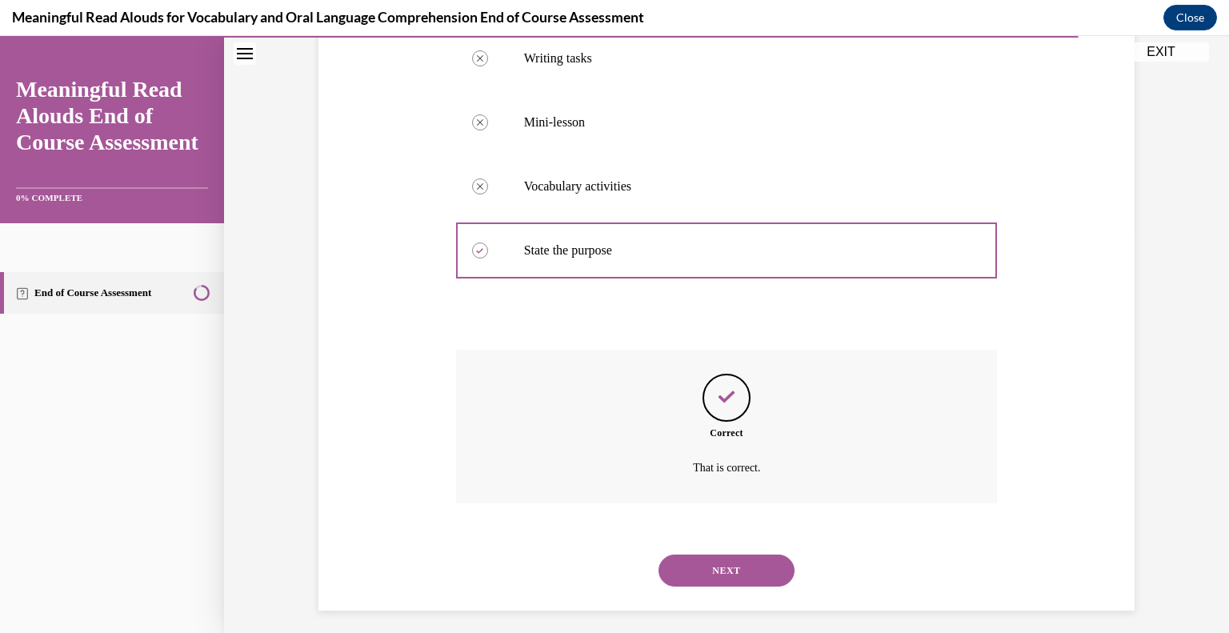
scroll to position [408, 0]
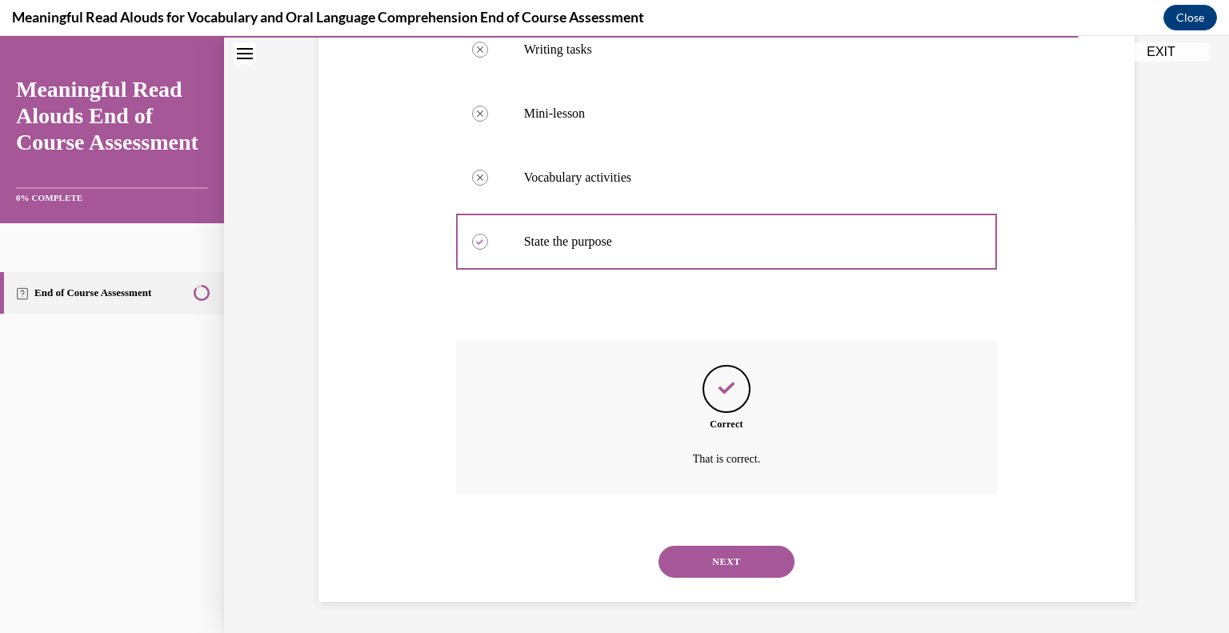
click at [725, 555] on button "NEXT" at bounding box center [727, 562] width 136 height 32
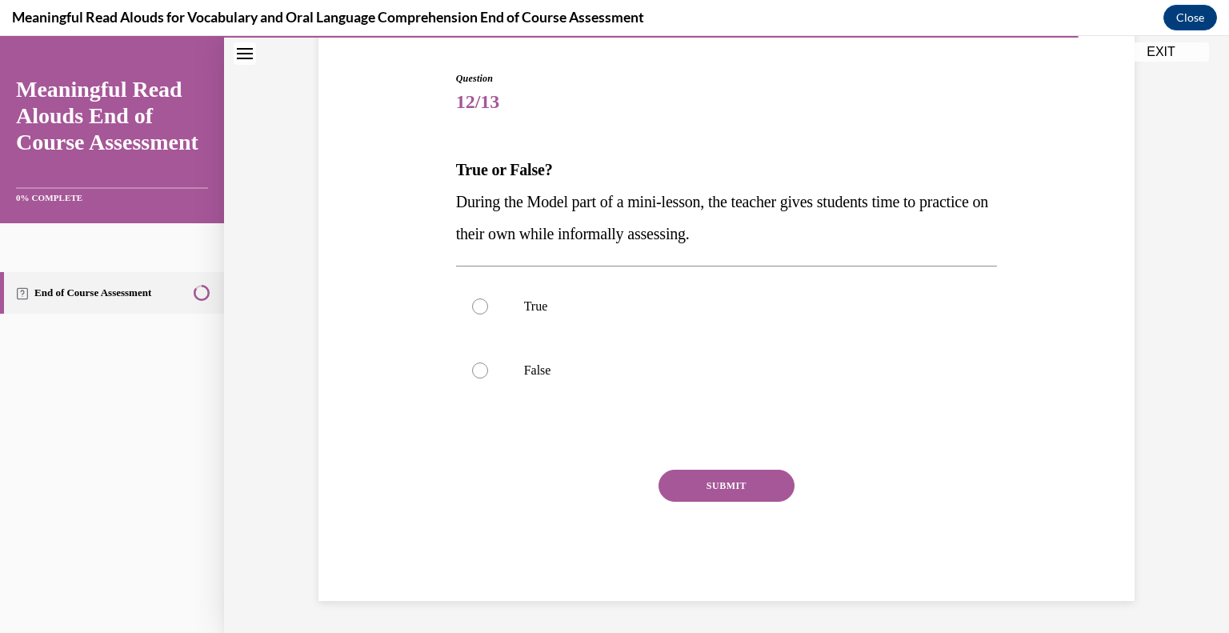
scroll to position [150, 0]
click at [527, 372] on p "False" at bounding box center [741, 371] width 434 height 16
click at [488, 372] on input "False" at bounding box center [480, 371] width 16 height 16
radio input "true"
click at [756, 488] on button "SUBMIT" at bounding box center [727, 487] width 136 height 32
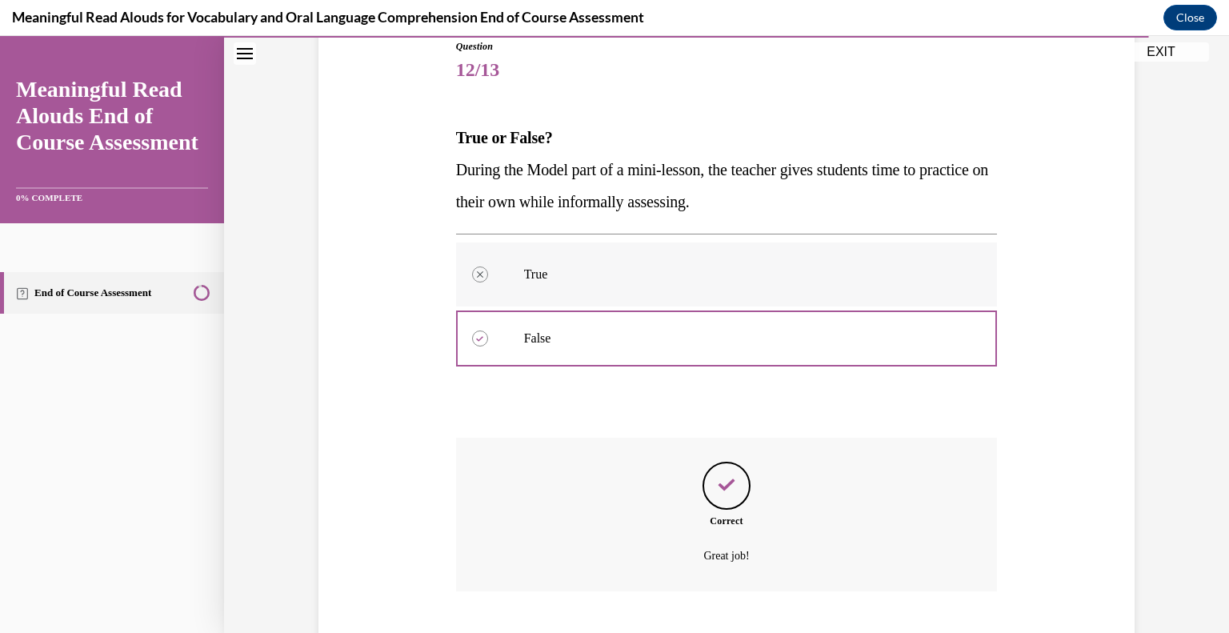
scroll to position [280, 0]
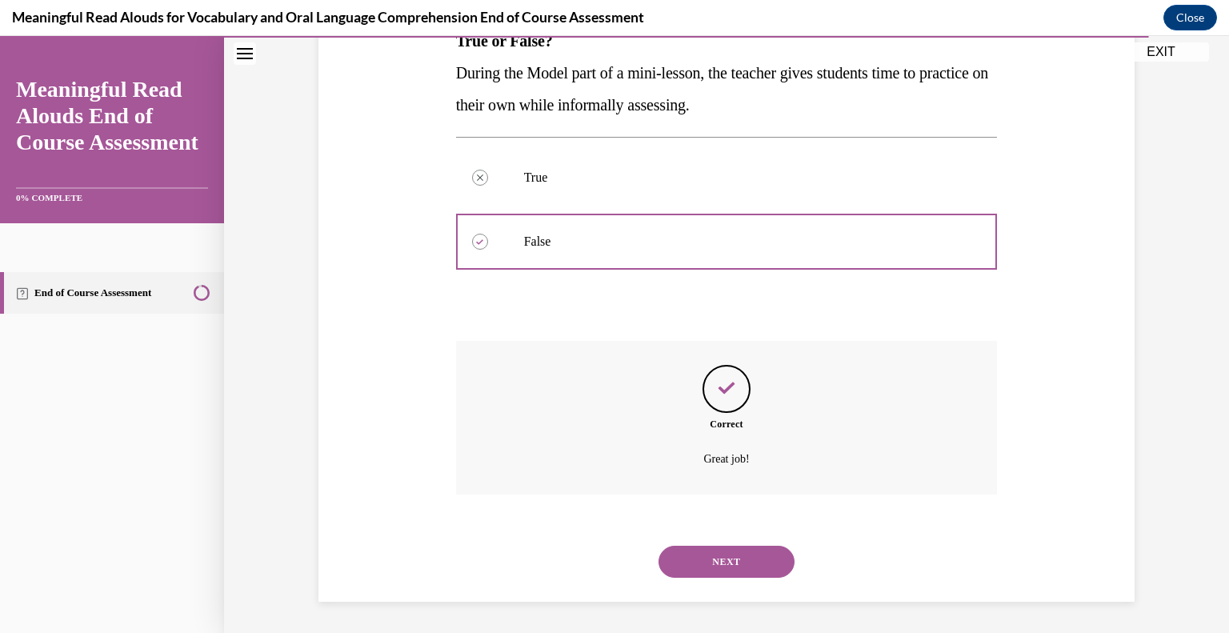
click at [737, 563] on button "NEXT" at bounding box center [727, 562] width 136 height 32
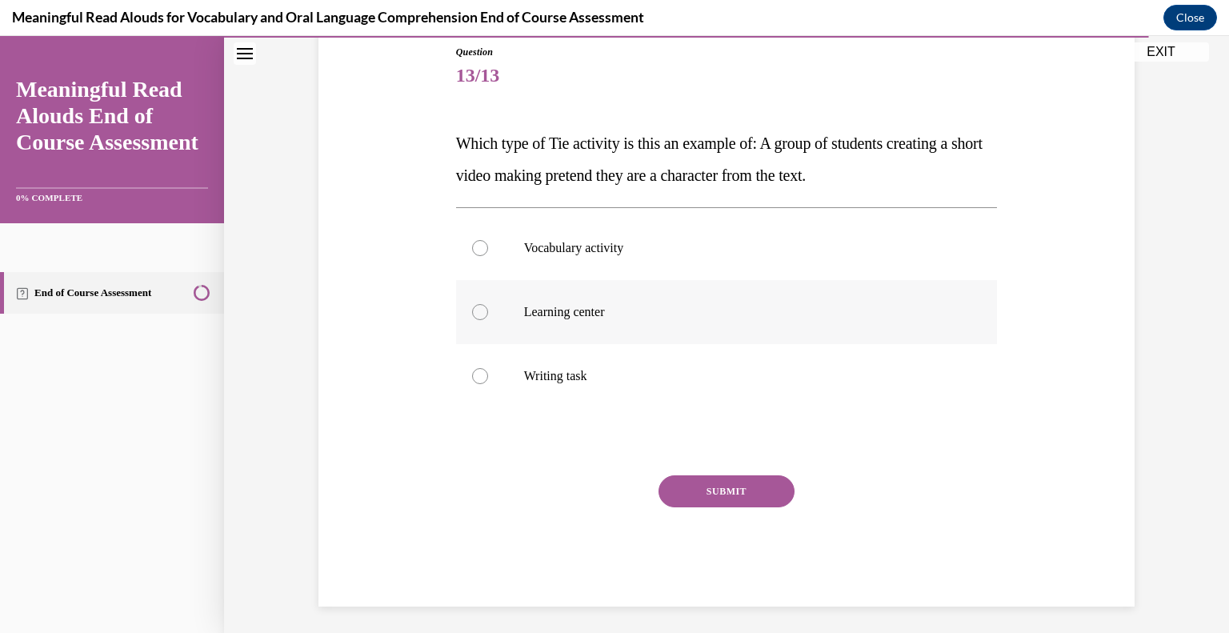
click at [517, 326] on label "Learning center" at bounding box center [727, 312] width 542 height 64
click at [488, 320] on input "Learning center" at bounding box center [480, 312] width 16 height 16
radio input "true"
click at [732, 494] on button "SUBMIT" at bounding box center [727, 491] width 136 height 32
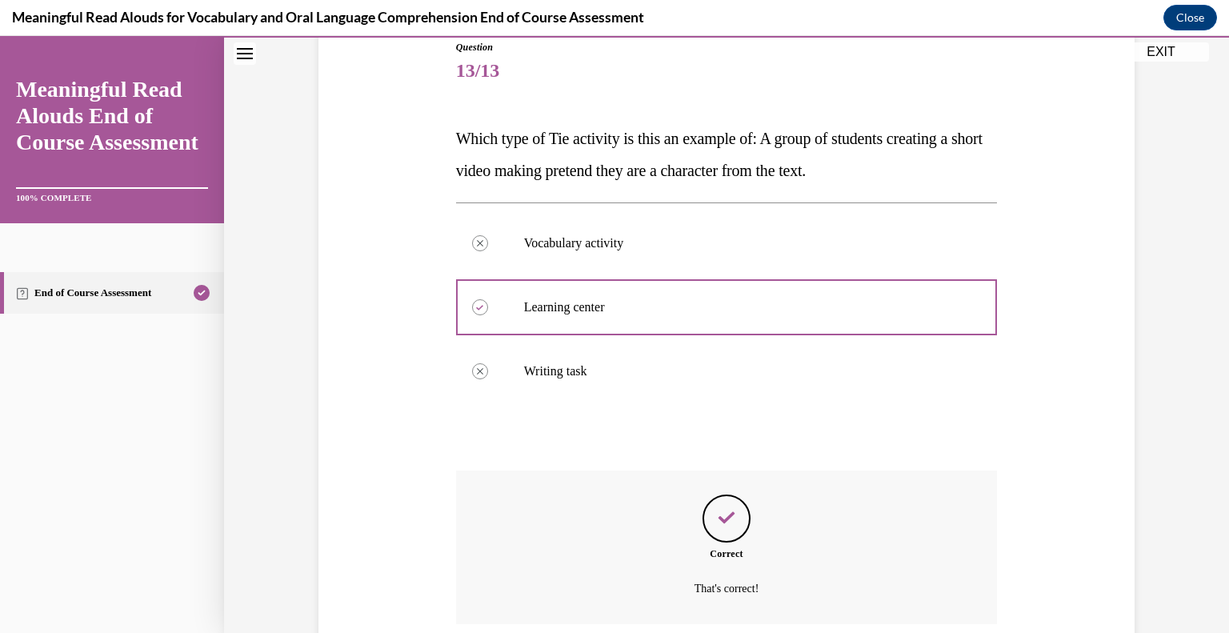
scroll to position [312, 0]
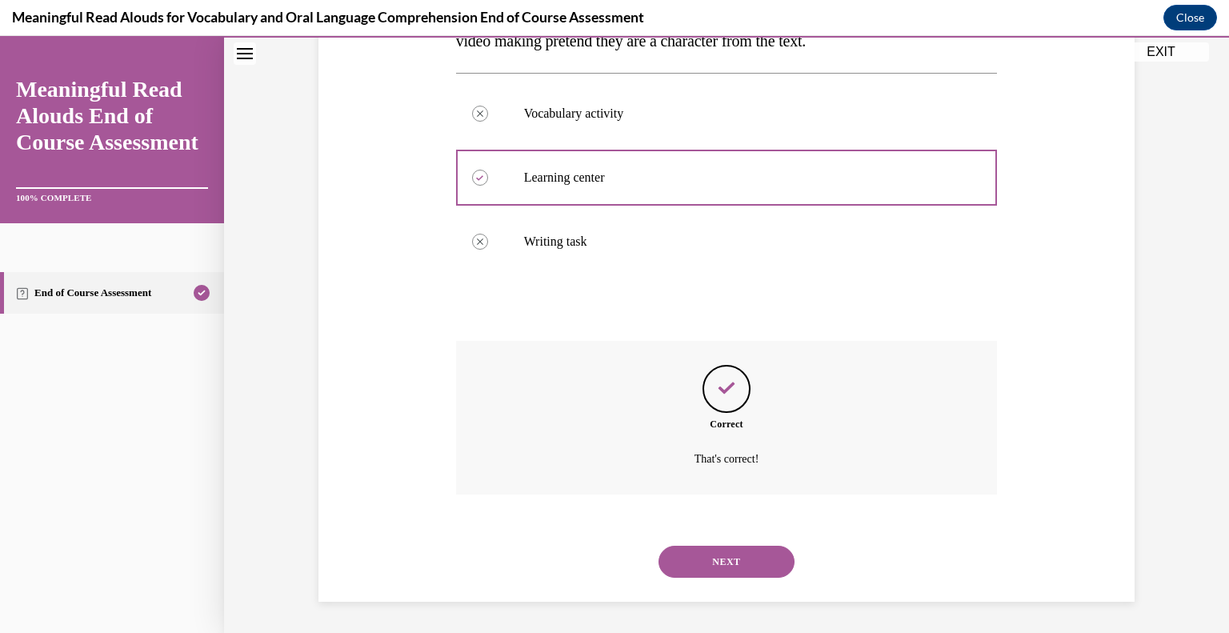
click at [745, 559] on button "NEXT" at bounding box center [727, 562] width 136 height 32
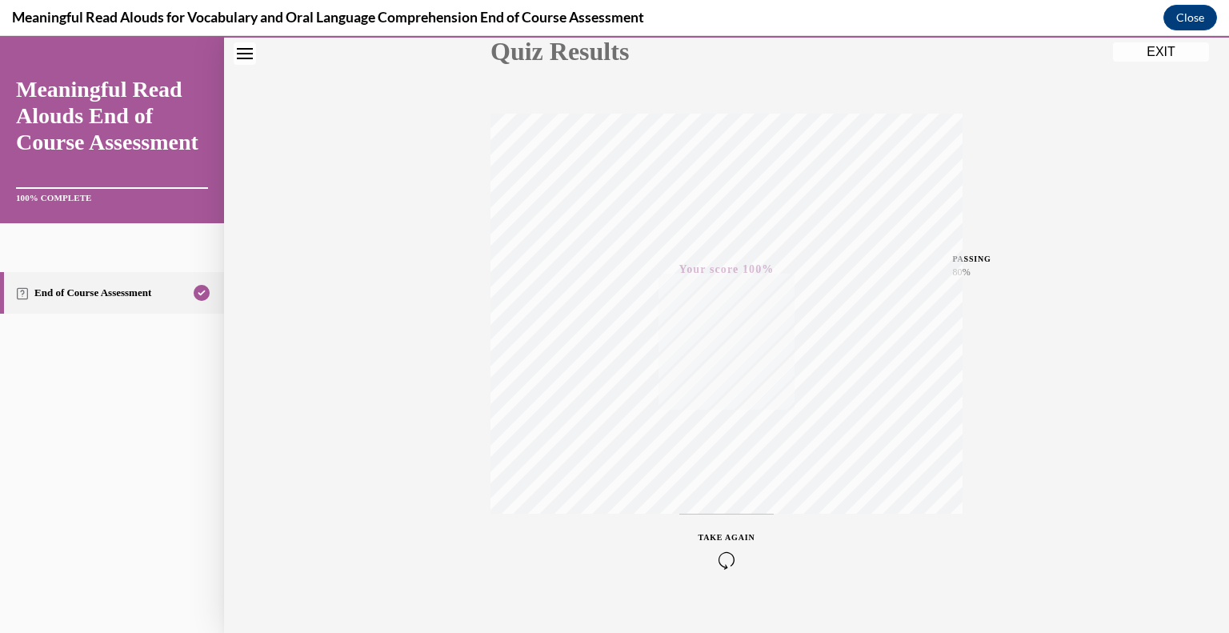
scroll to position [222, 0]
click at [1172, 51] on button "EXIT" at bounding box center [1161, 51] width 96 height 19
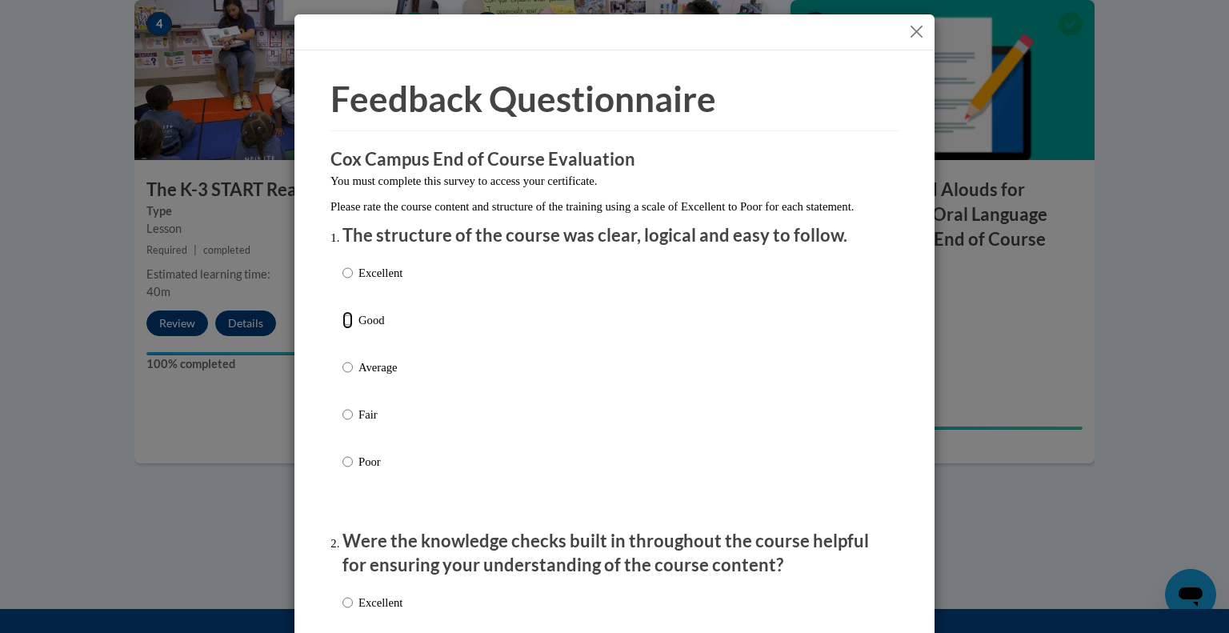
click at [345, 329] on input "Good" at bounding box center [348, 320] width 10 height 18
radio input "true"
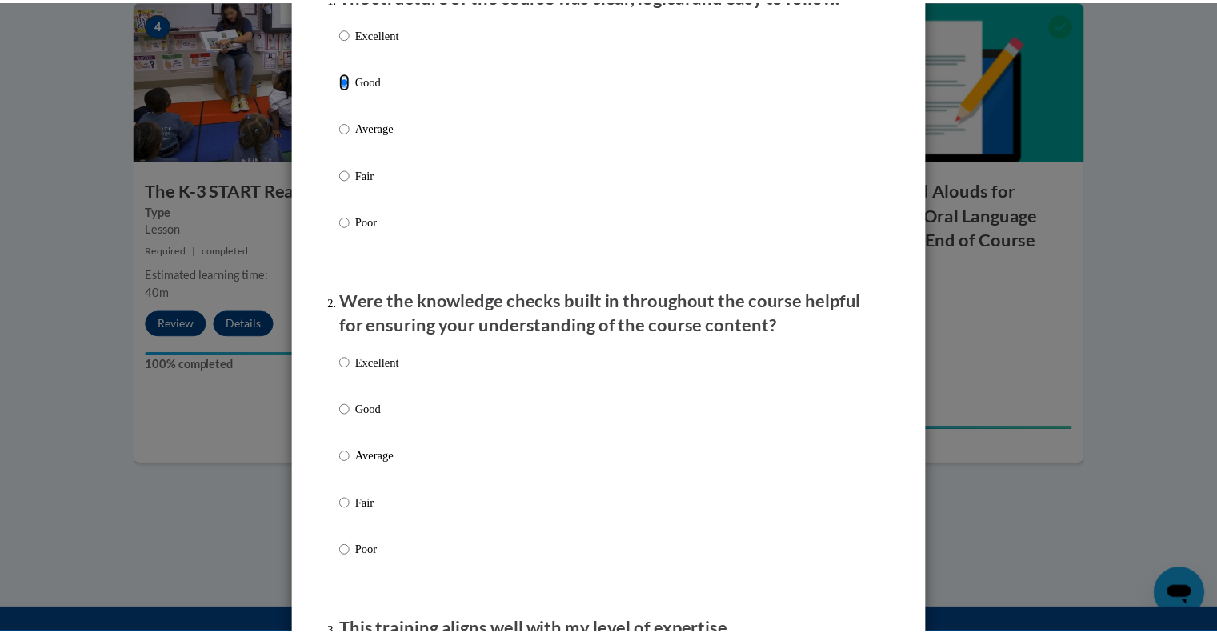
scroll to position [0, 0]
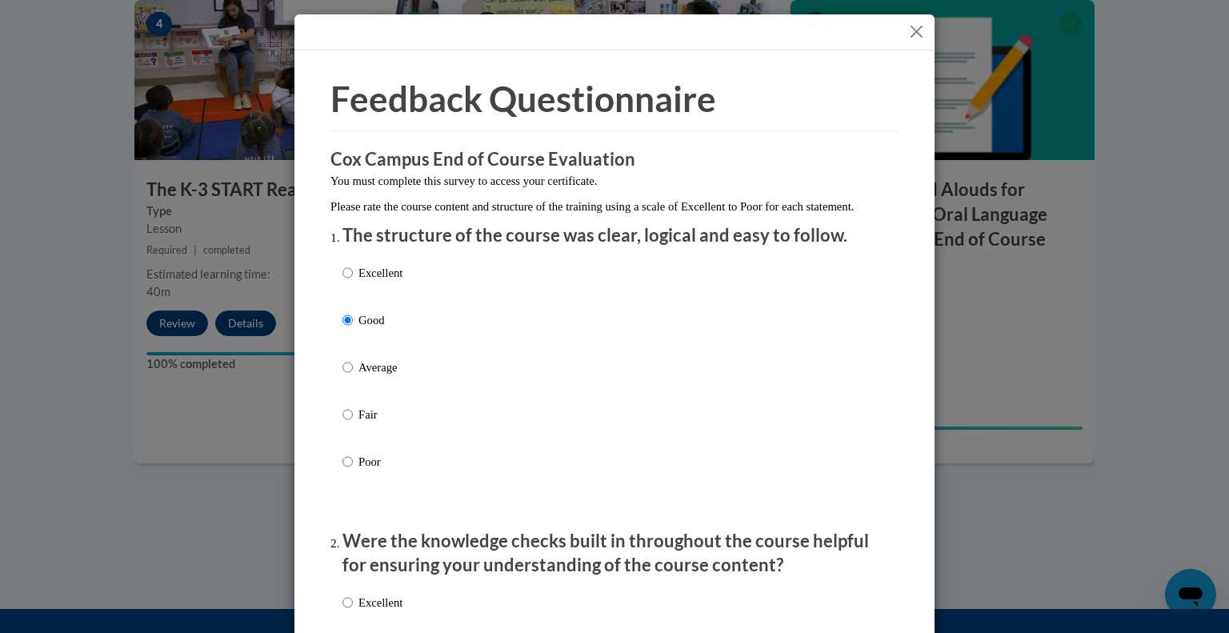
click at [914, 24] on button "Close" at bounding box center [917, 32] width 20 height 20
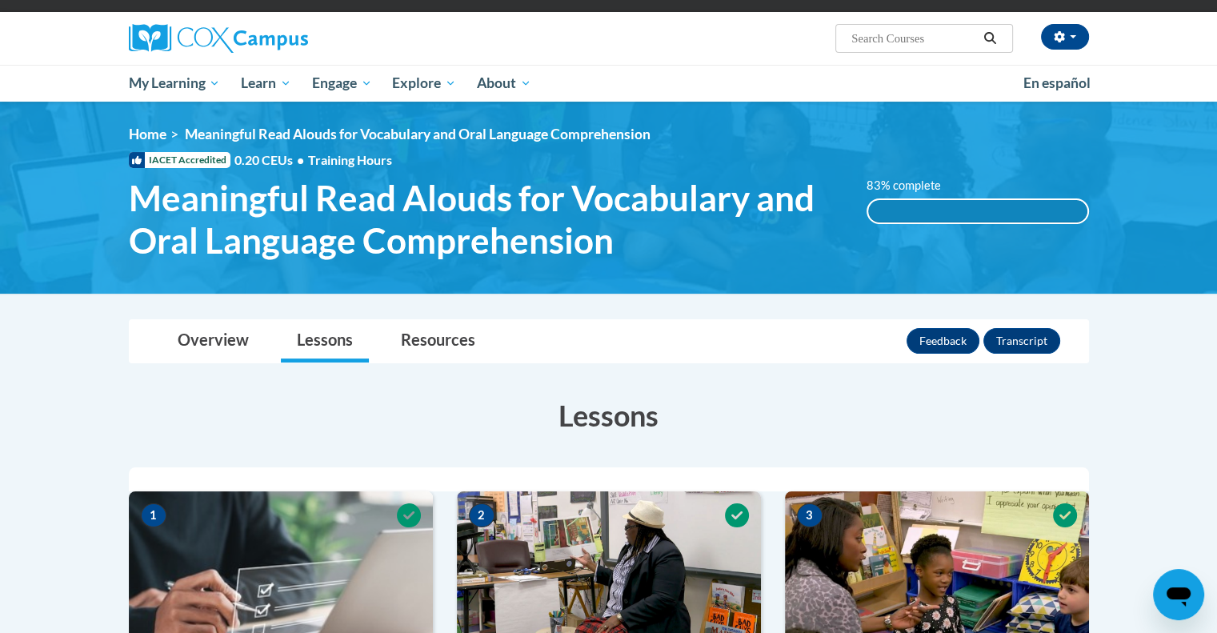
scroll to position [80, 0]
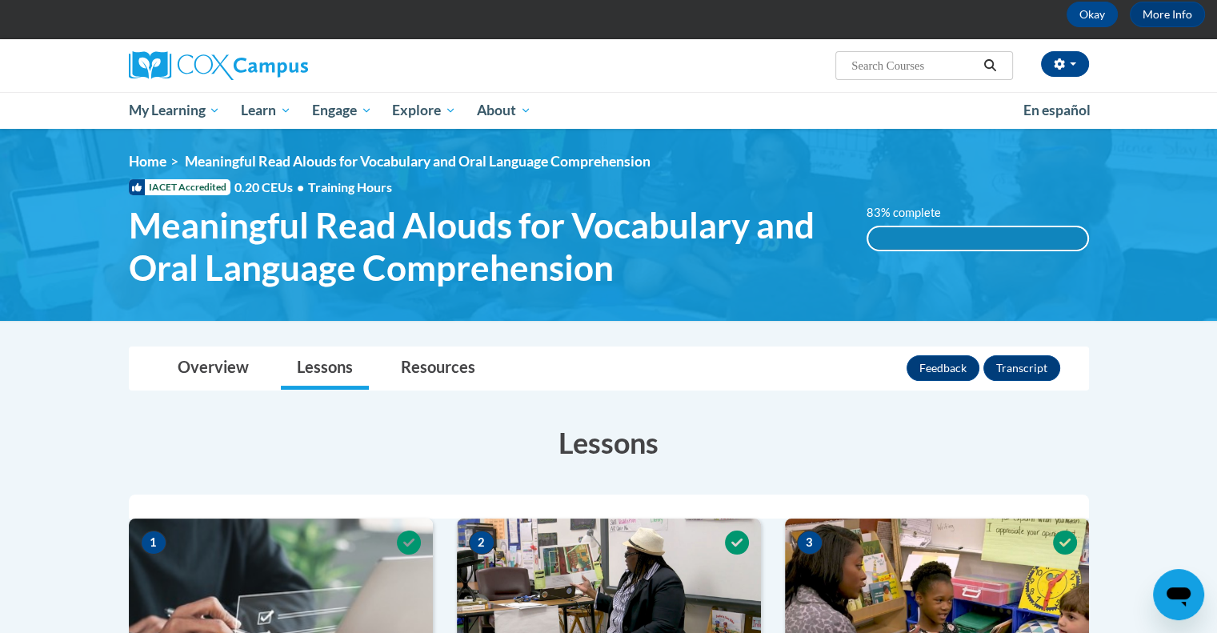
click at [920, 233] on div "83% complete" at bounding box center [977, 238] width 219 height 22
click at [897, 207] on label "83% complete" at bounding box center [913, 213] width 92 height 18
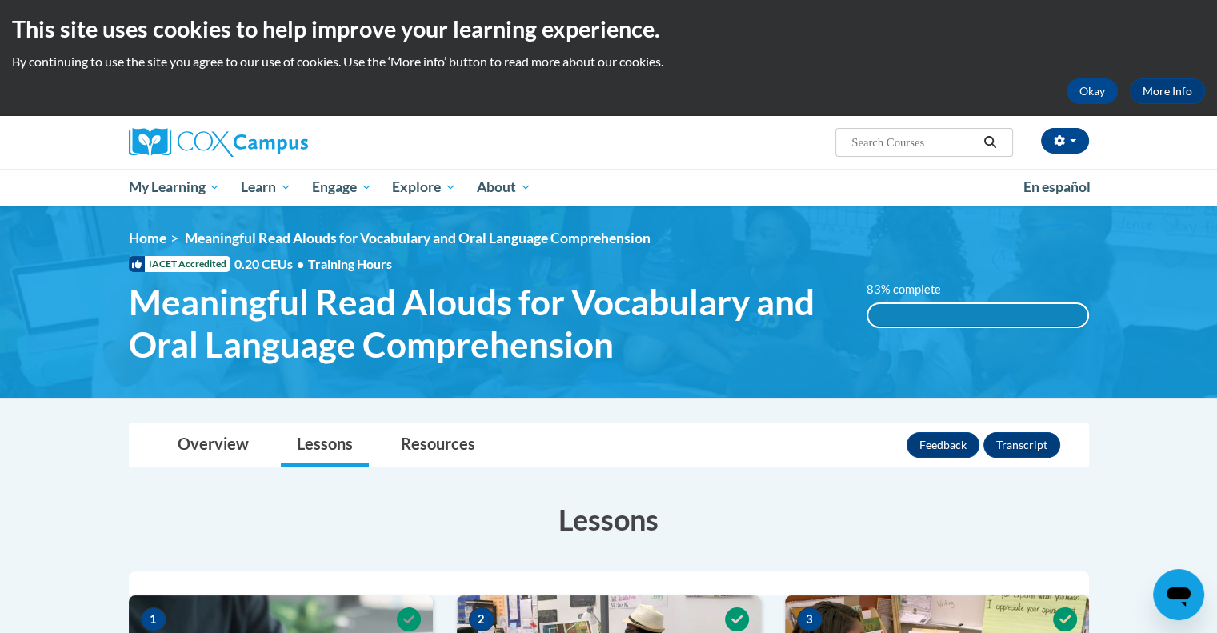
scroll to position [0, 0]
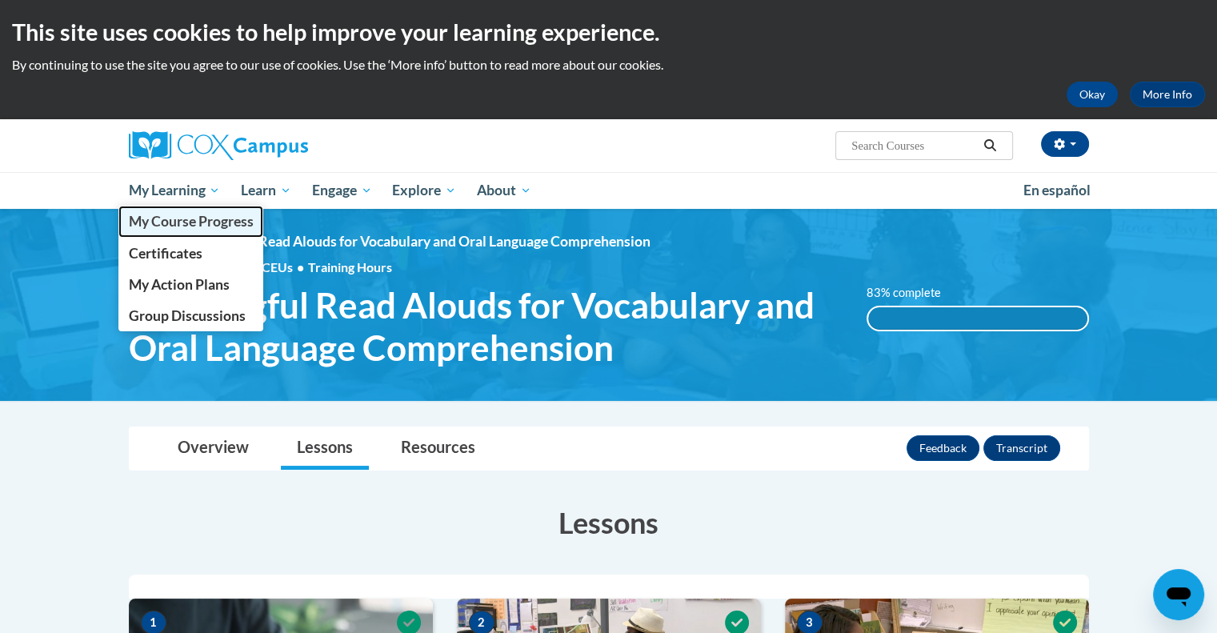
click at [148, 229] on span "My Course Progress" at bounding box center [190, 221] width 125 height 17
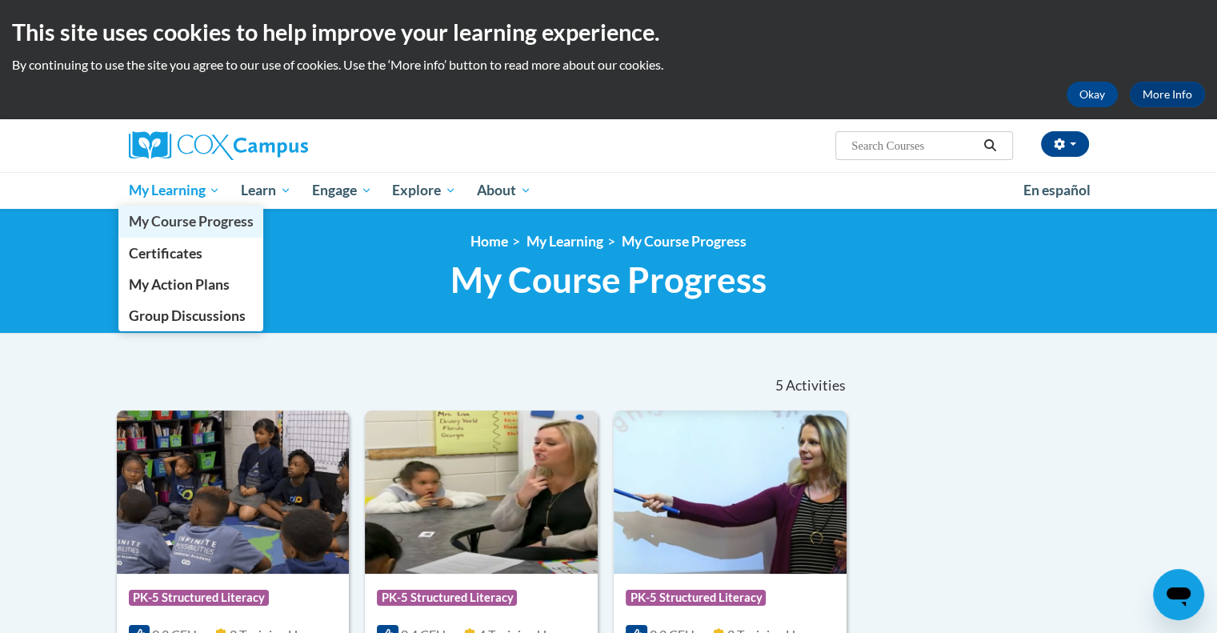
click at [174, 226] on span "My Course Progress" at bounding box center [190, 221] width 125 height 17
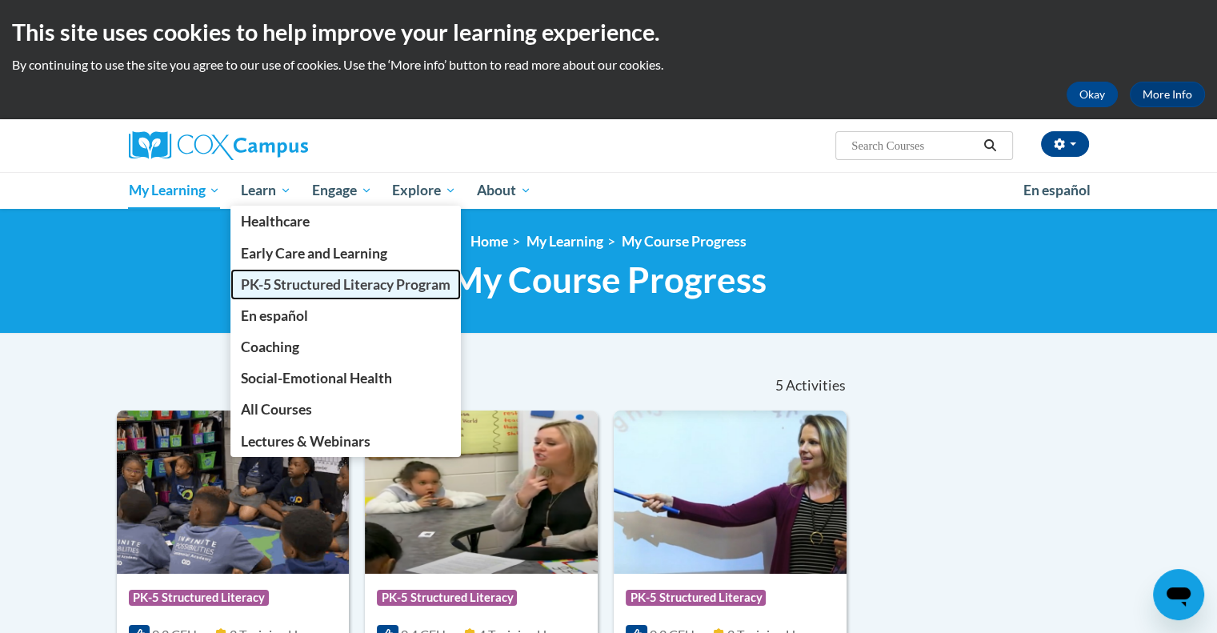
click at [279, 287] on span "PK-5 Structured Literacy Program" at bounding box center [346, 284] width 210 height 17
